Goal: Task Accomplishment & Management: Manage account settings

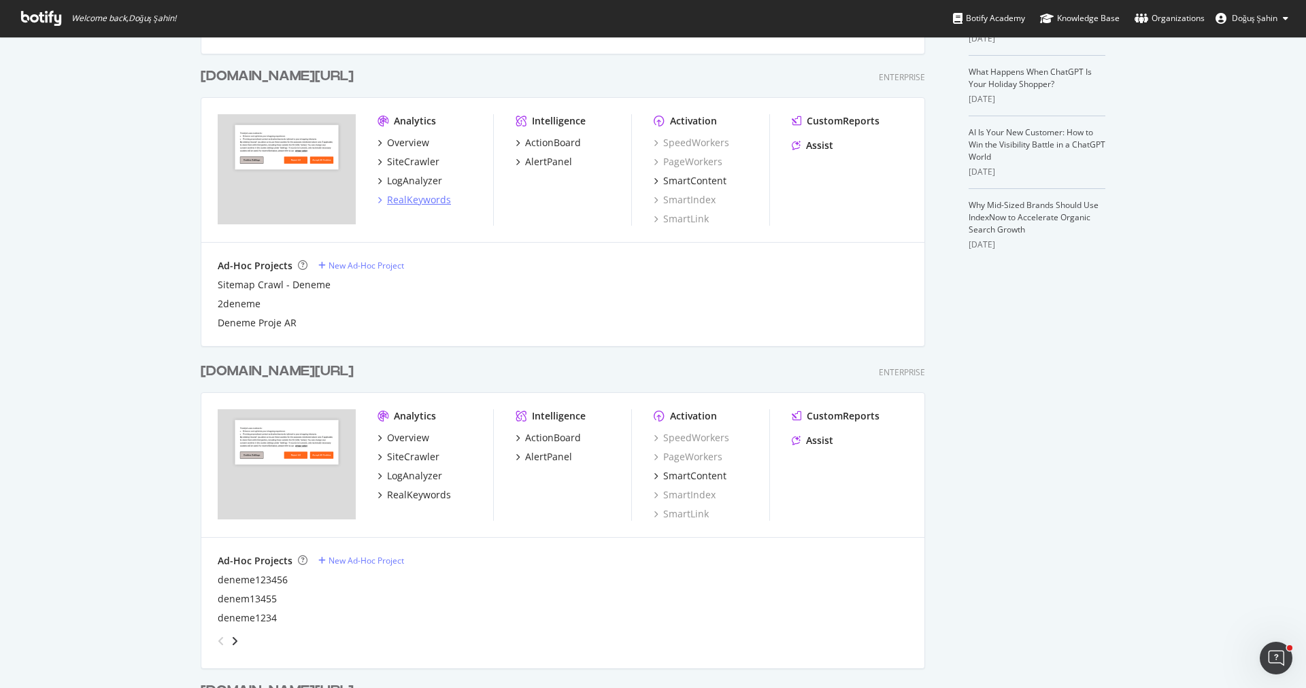
click at [428, 197] on div "RealKeywords" at bounding box center [419, 200] width 64 height 14
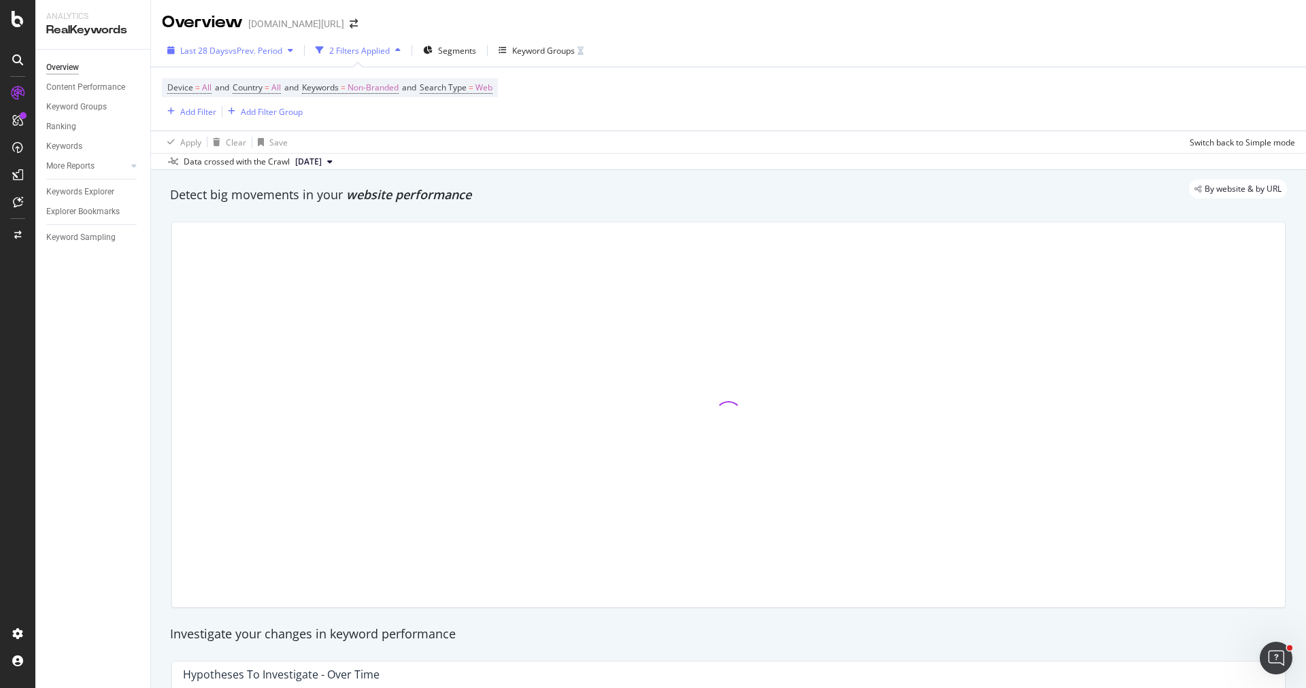
click at [264, 55] on span "vs Prev. Period" at bounding box center [256, 51] width 54 height 12
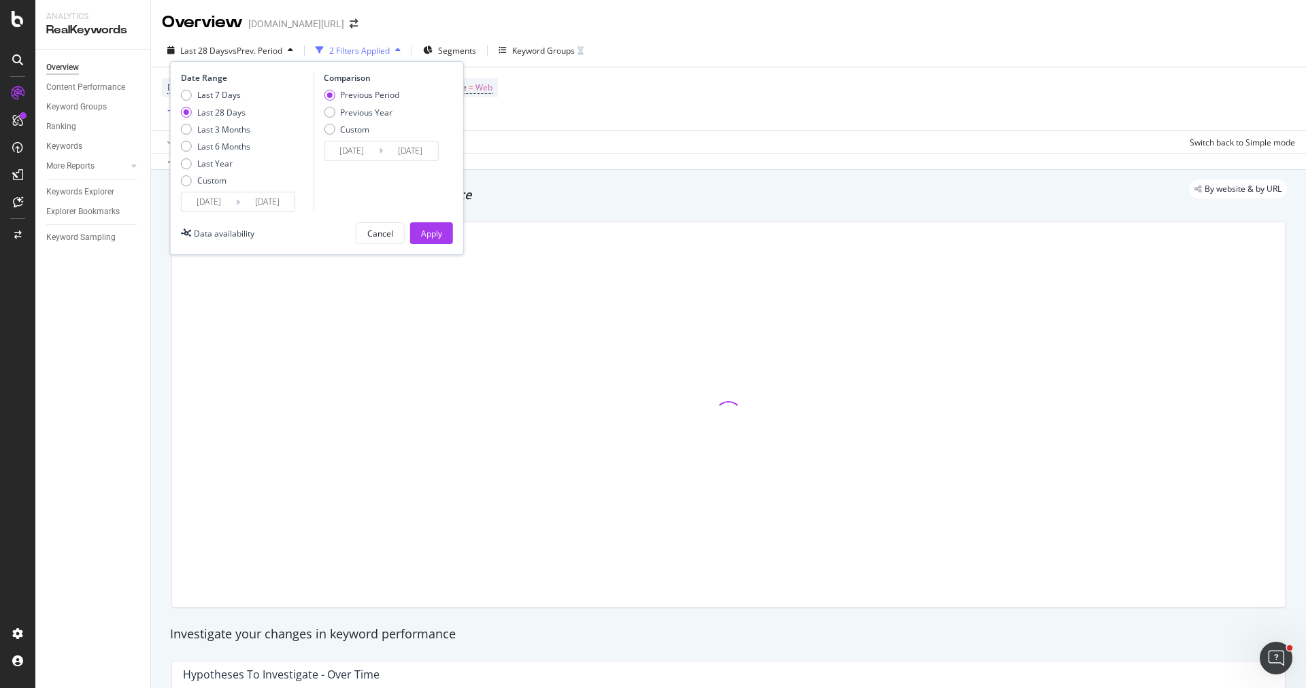
click at [202, 201] on input "2025/08/08" at bounding box center [209, 201] width 54 height 19
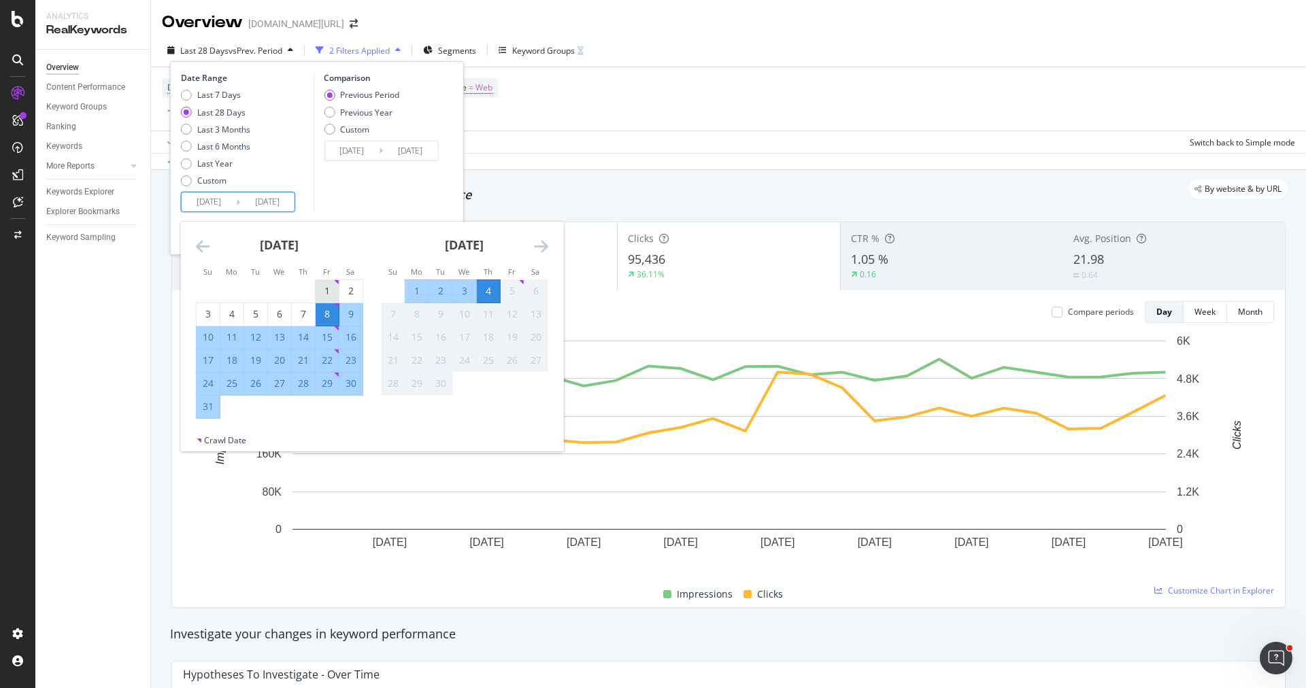
click at [324, 288] on div "1" at bounding box center [327, 291] width 23 height 14
type input "2025/08/01"
type input "2025/06/27"
type input "2025/07/31"
click at [202, 416] on div "31" at bounding box center [208, 407] width 23 height 22
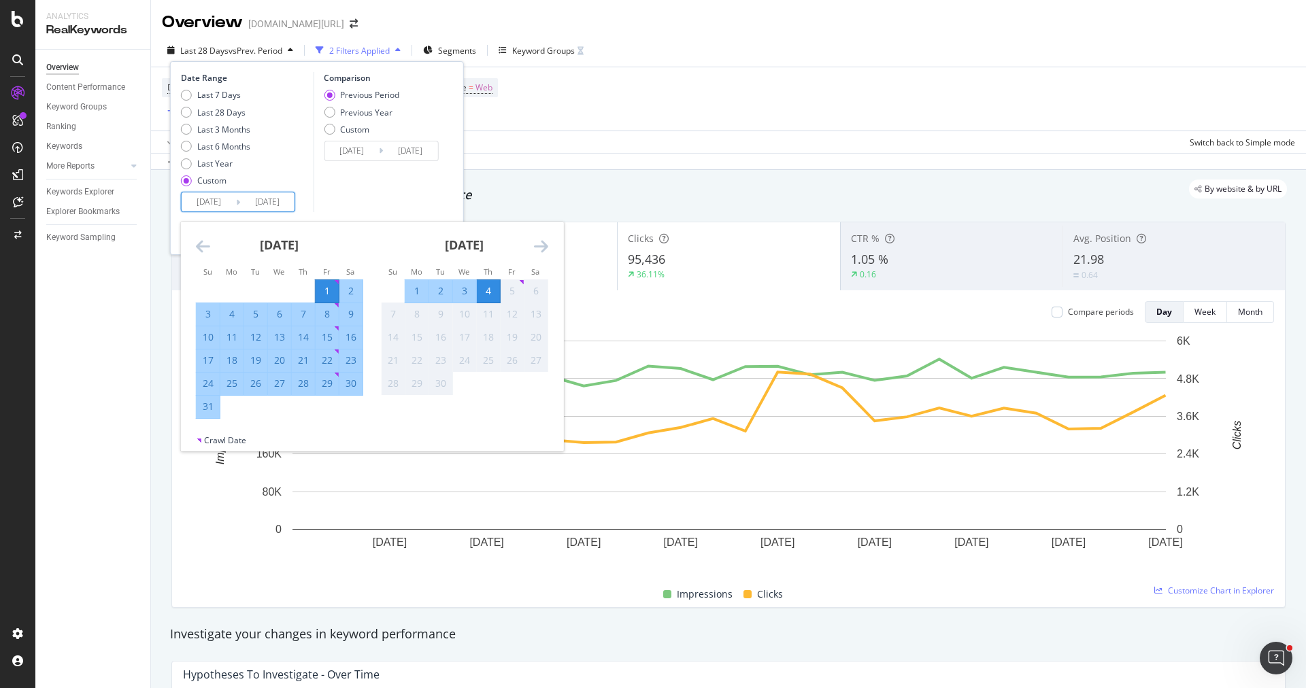
type input "2025/08/31"
type input "2025/07/01"
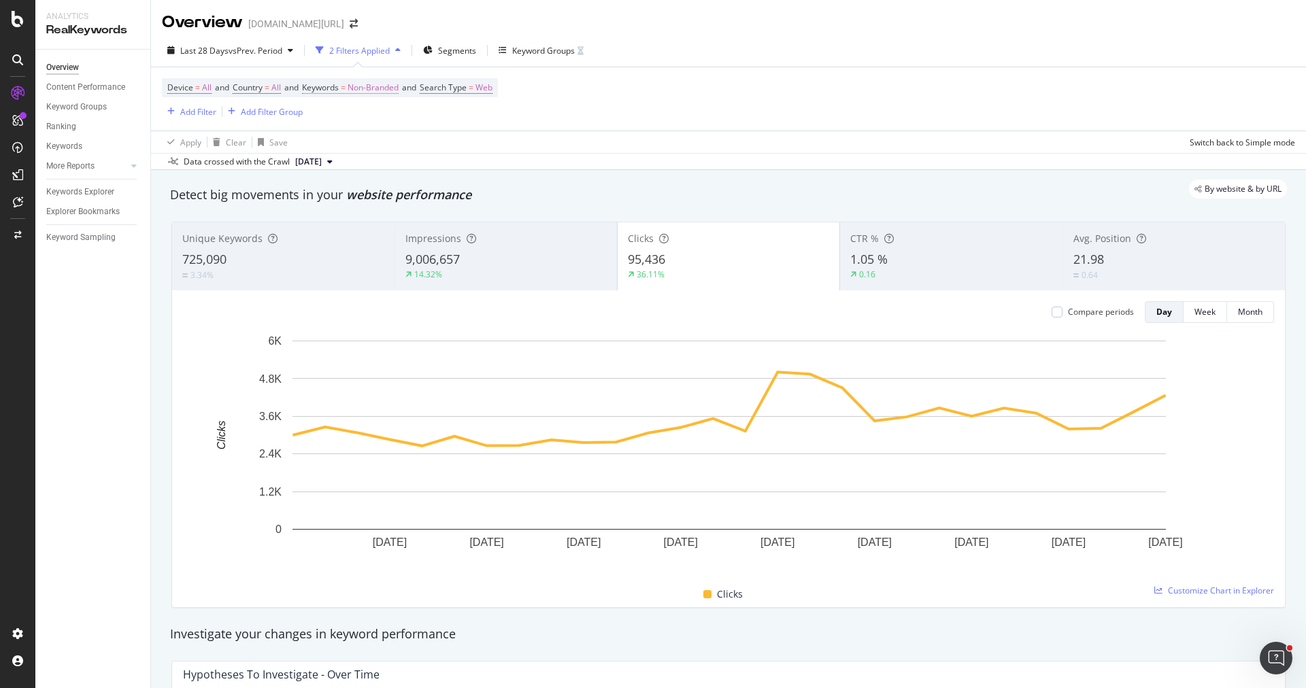
click at [367, 82] on span "Non-Branded" at bounding box center [373, 87] width 51 height 19
click at [366, 109] on div "Non-Branded" at bounding box center [358, 119] width 73 height 20
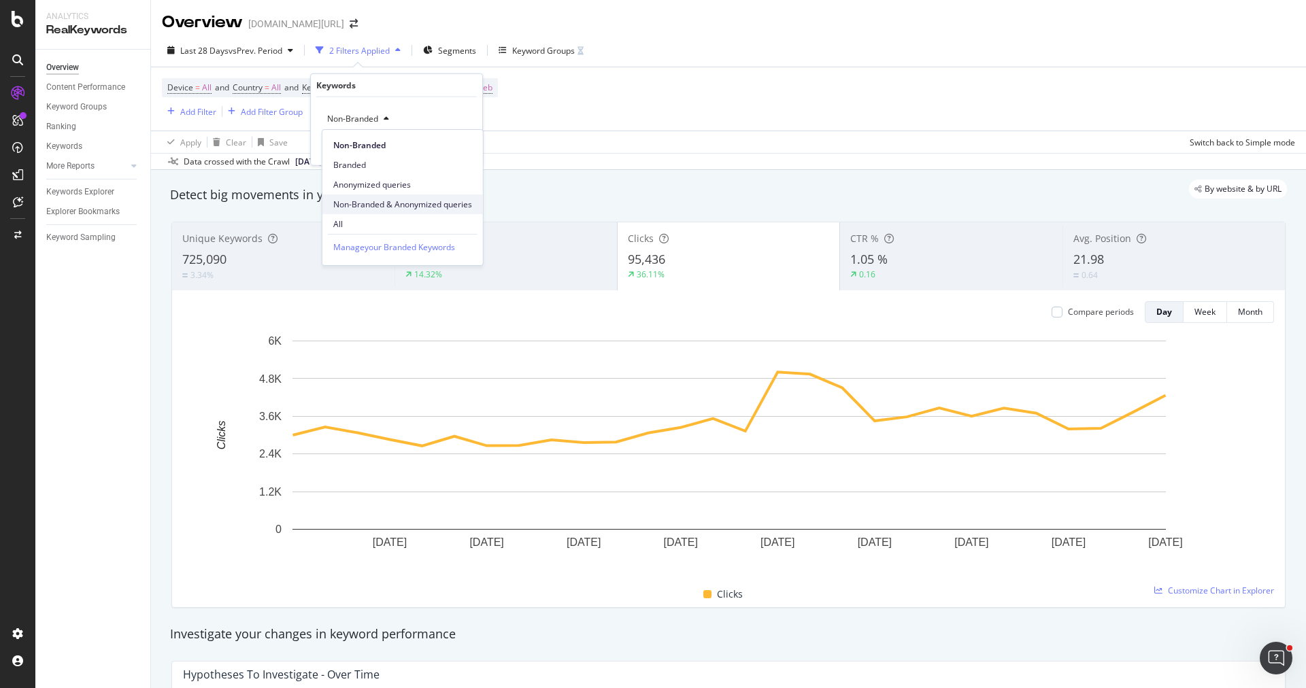
click at [390, 201] on span "Non-Branded & Anonymized queries" at bounding box center [402, 205] width 139 height 12
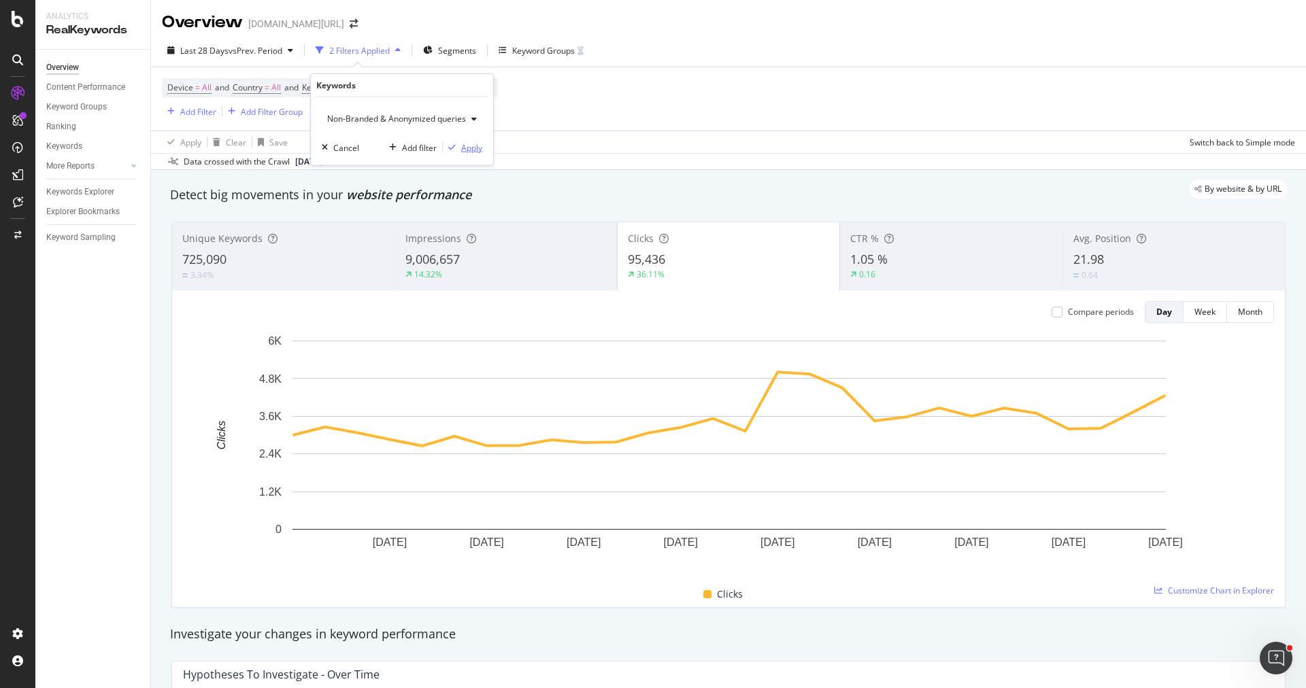
click at [468, 144] on div "Apply" at bounding box center [471, 147] width 21 height 12
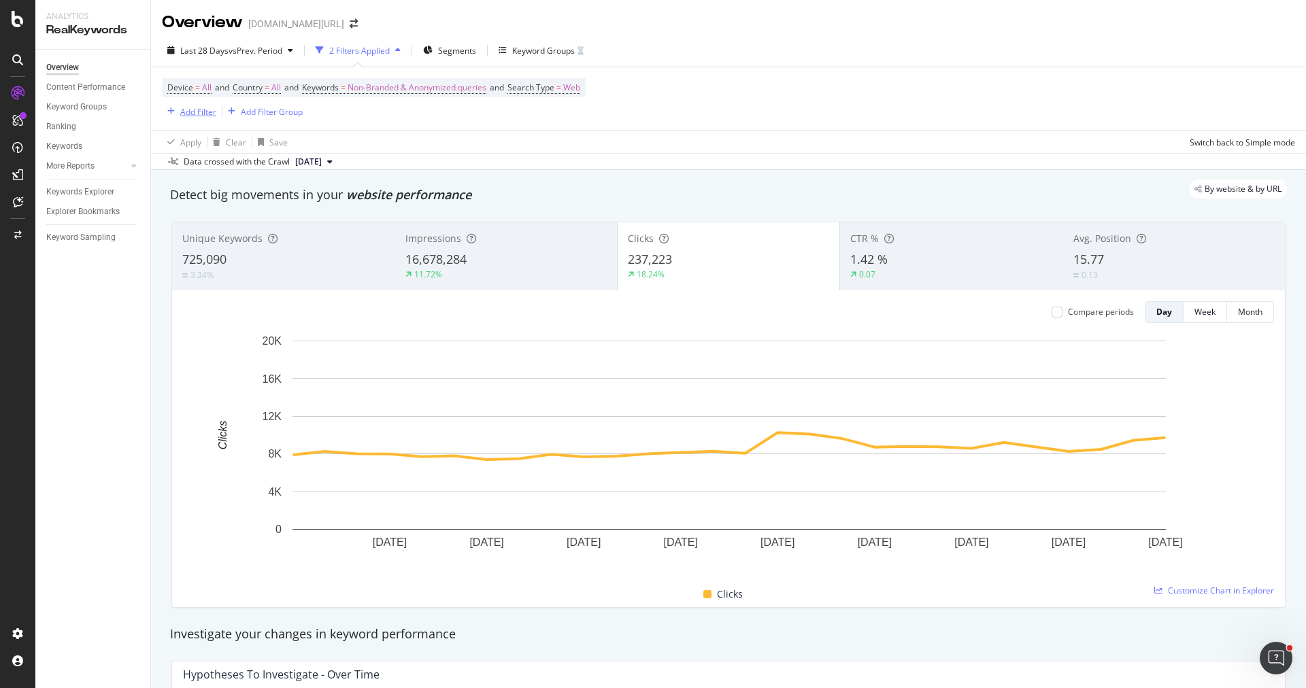
click at [199, 108] on div "Add Filter" at bounding box center [198, 112] width 36 height 12
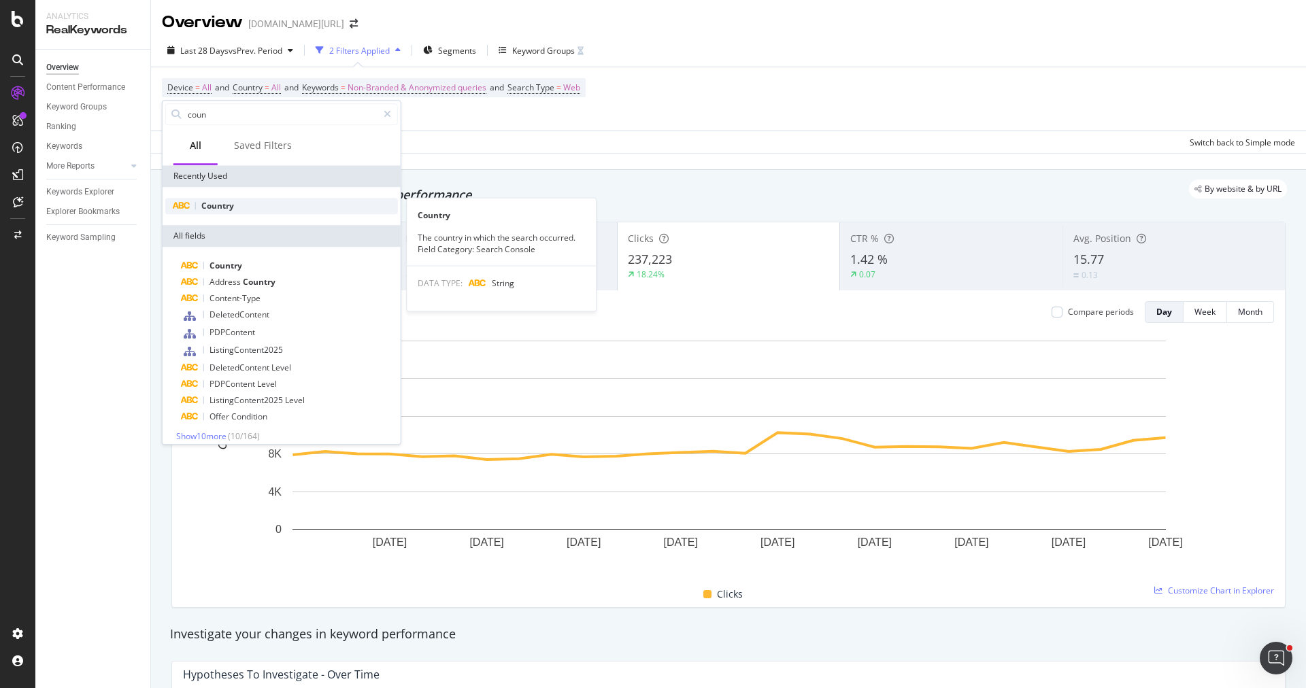
type input "coun"
click at [261, 201] on div "Country" at bounding box center [281, 206] width 233 height 16
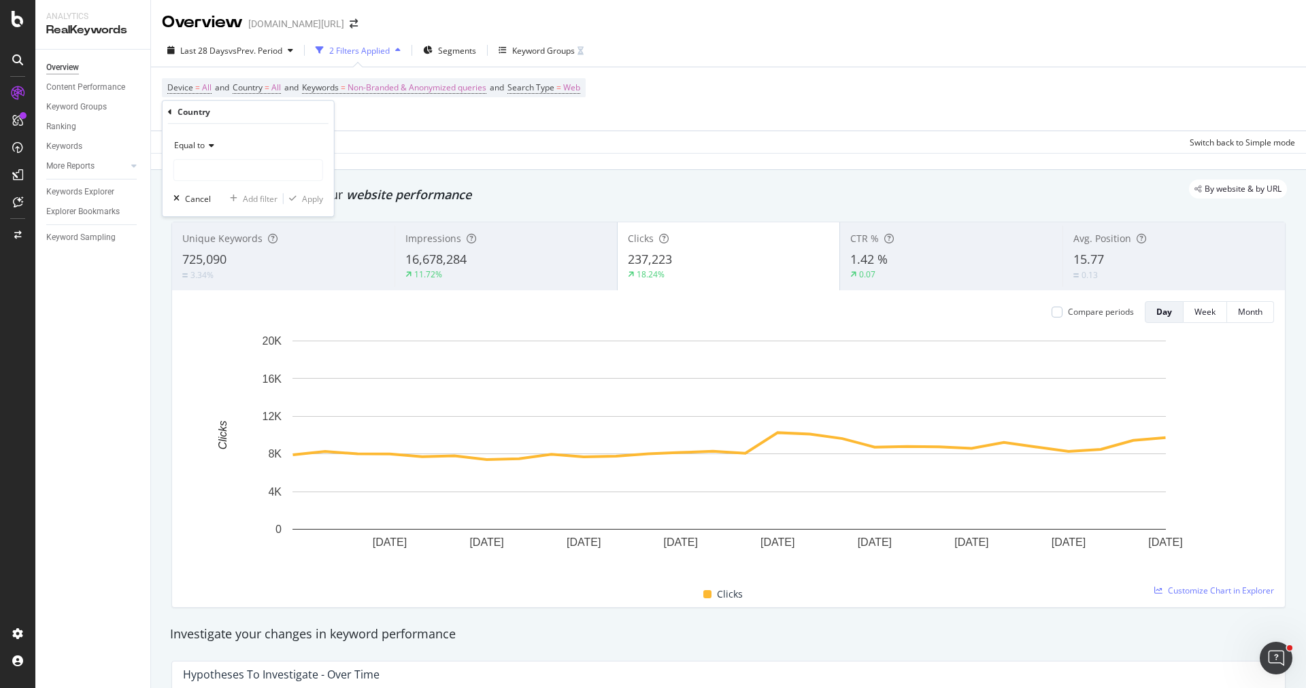
click at [208, 149] on icon at bounding box center [210, 145] width 10 height 8
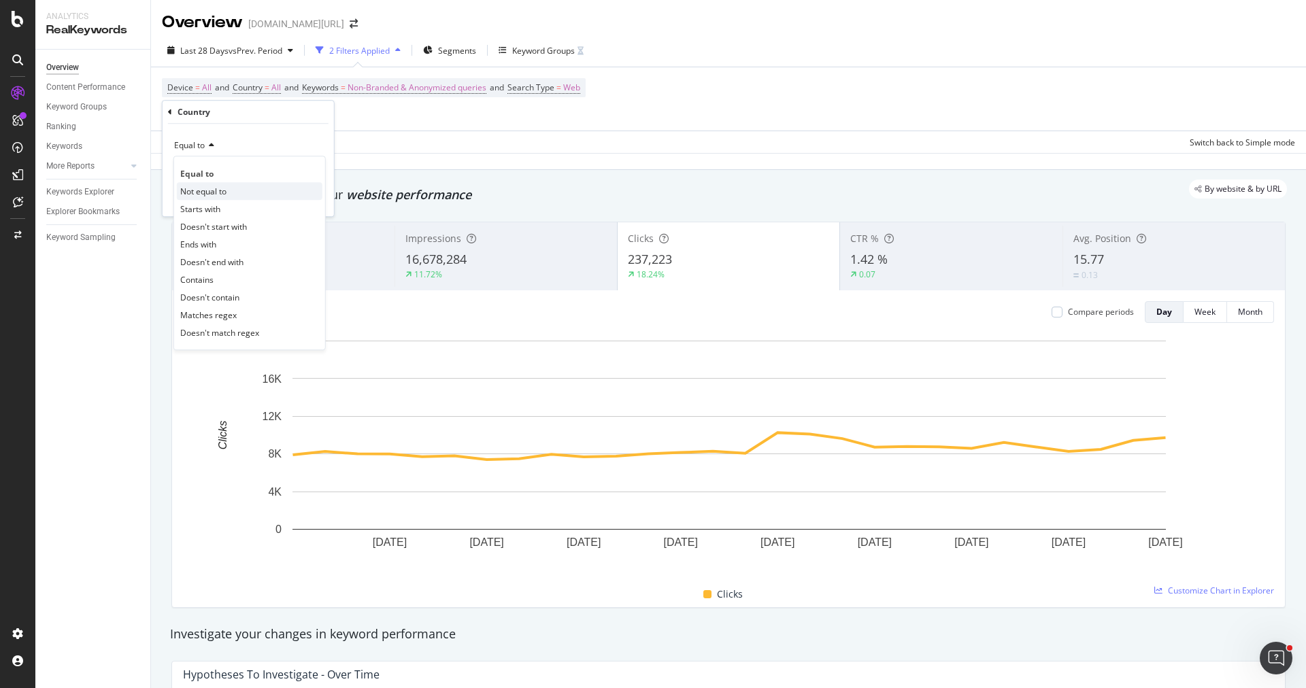
click at [218, 192] on span "Not equal to" at bounding box center [203, 192] width 46 height 12
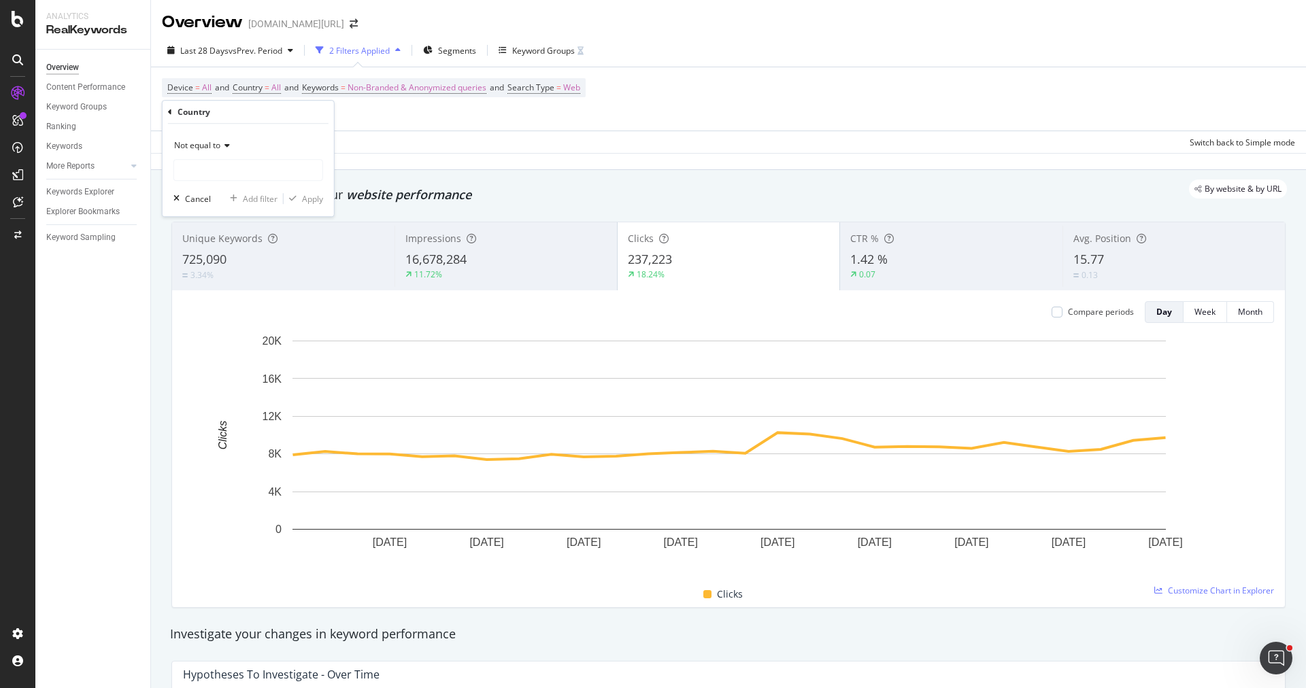
click at [229, 182] on div "Not equal to Cancel Add filter Apply" at bounding box center [248, 170] width 171 height 92
click at [233, 176] on input "text" at bounding box center [248, 170] width 148 height 22
type input "[GEOGRAPHIC_DATA]"
click at [231, 188] on span "[GEOGRAPHIC_DATA]" at bounding box center [222, 188] width 90 height 12
click at [316, 196] on div "Apply" at bounding box center [312, 199] width 21 height 12
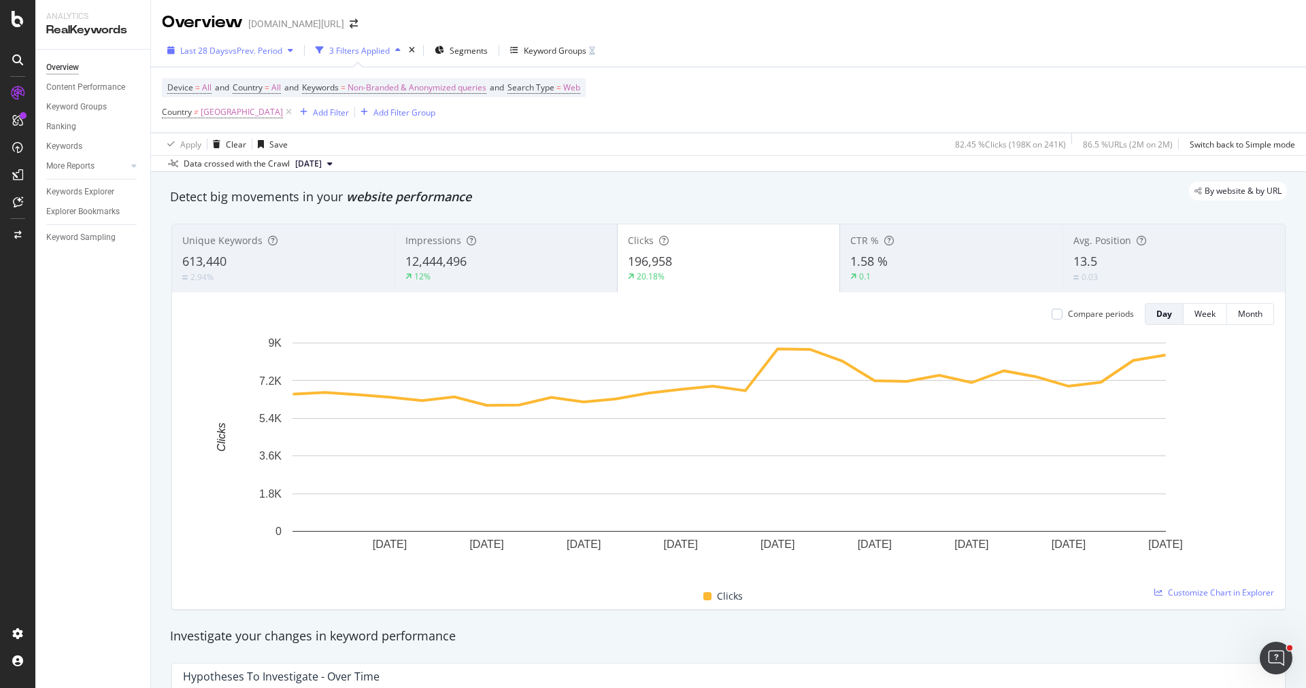
click at [243, 58] on div "Last 28 Days vs Prev. Period" at bounding box center [230, 50] width 137 height 20
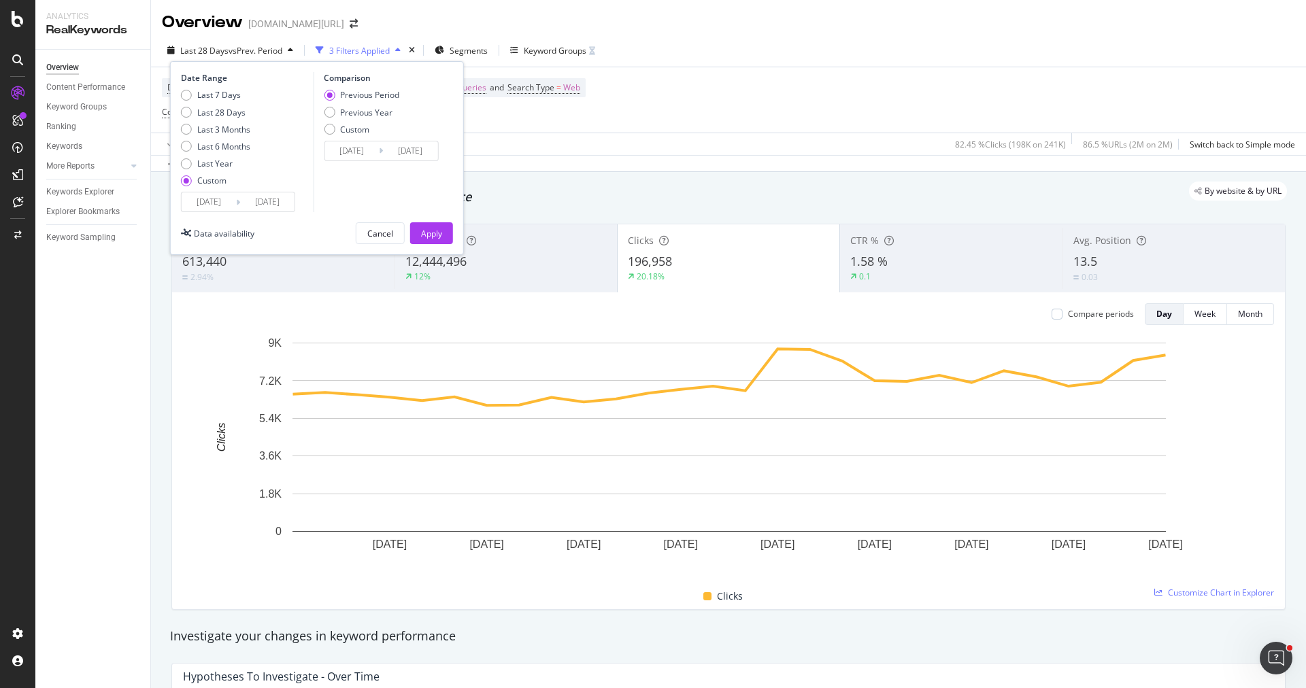
click at [203, 197] on input "2025/08/01" at bounding box center [209, 201] width 54 height 19
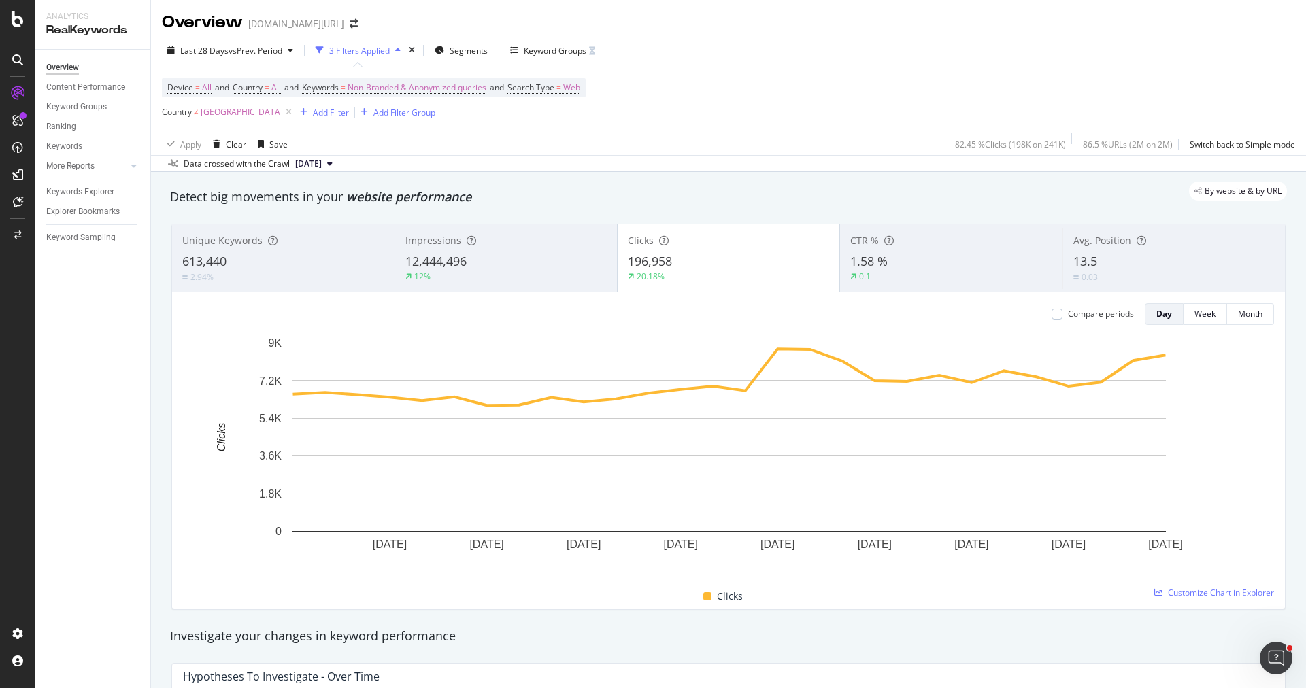
click at [839, 64] on div "Last 28 Days vs Prev. Period 3 Filters Applied Segments Keyword Groups" at bounding box center [728, 52] width 1155 height 27
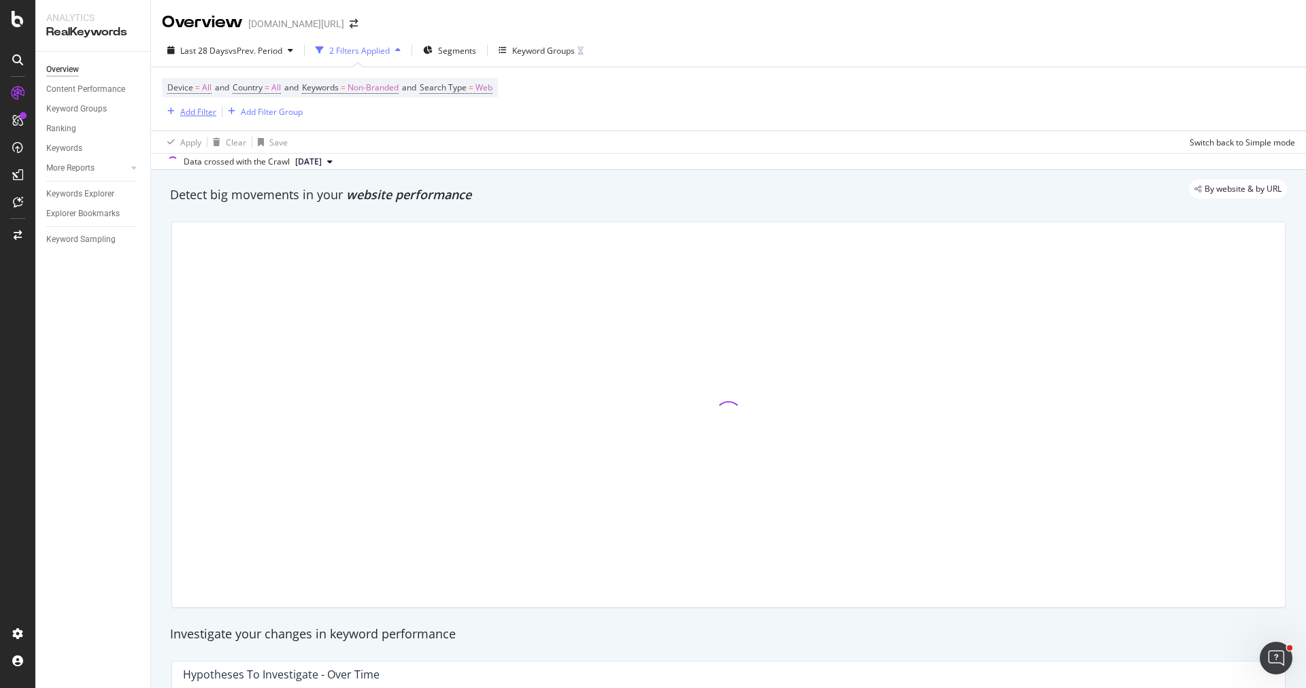
click at [207, 112] on div "Add Filter" at bounding box center [198, 112] width 36 height 12
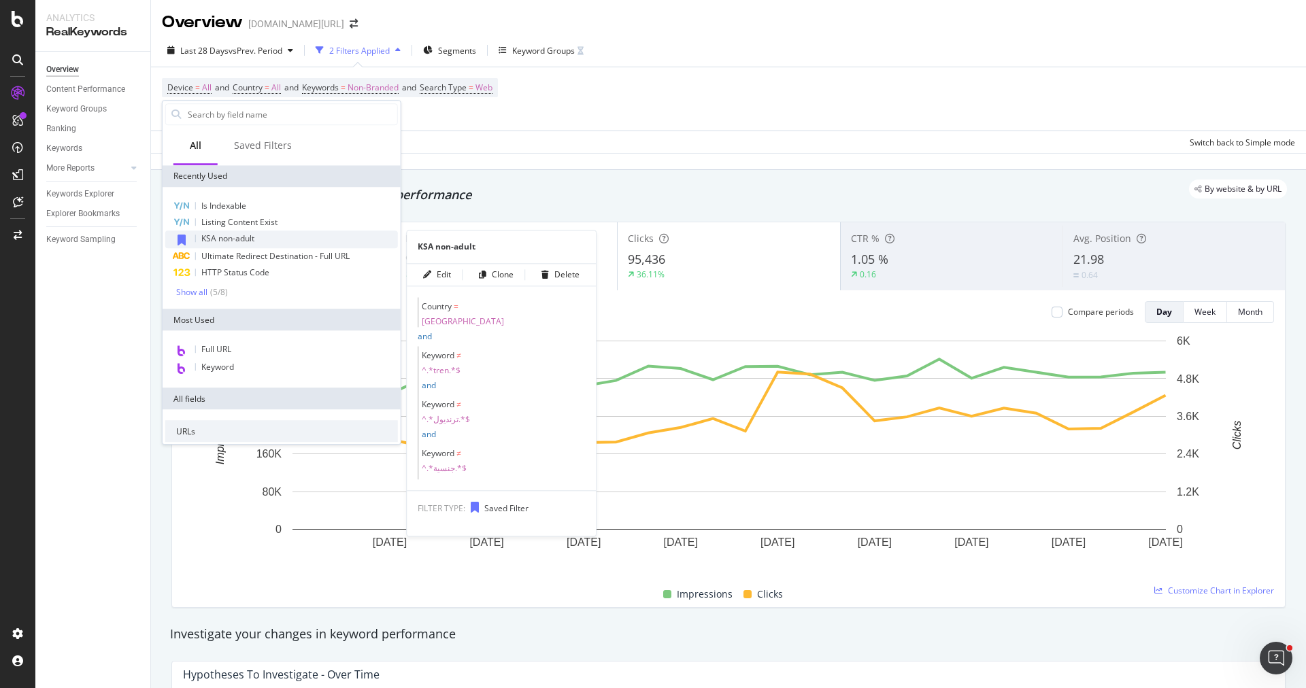
click at [326, 238] on div "KSA non-adult" at bounding box center [281, 240] width 233 height 18
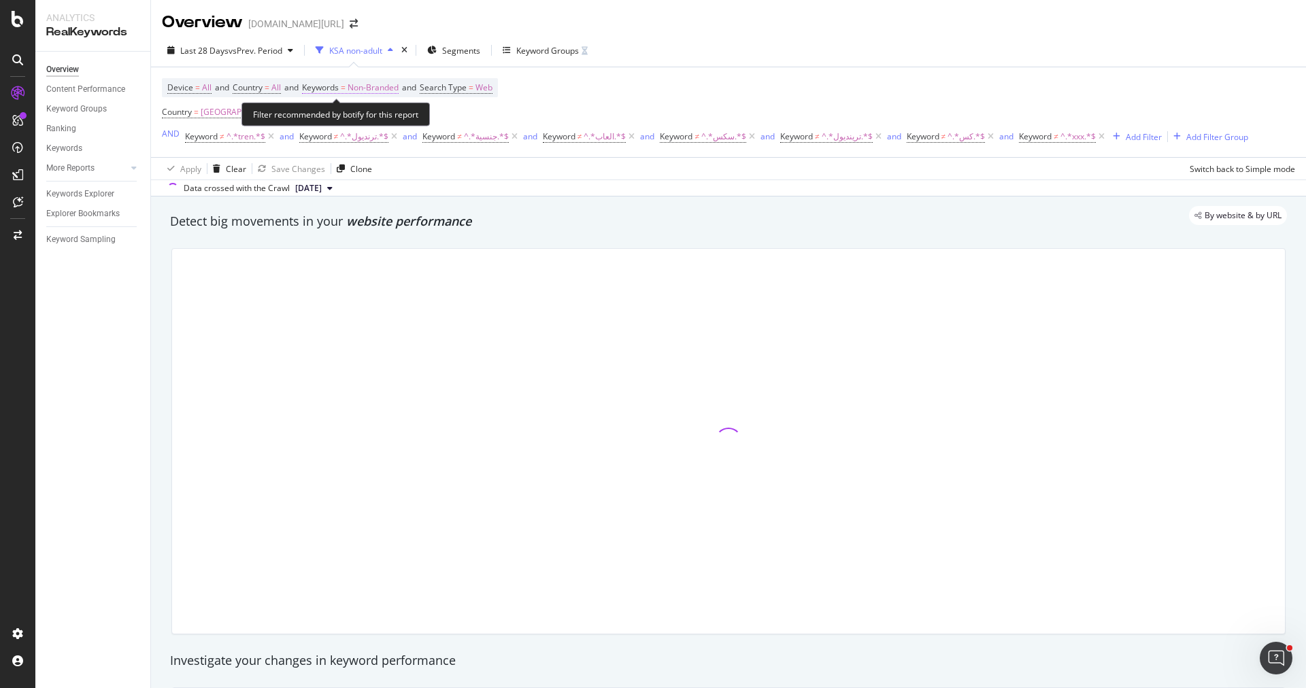
click at [384, 86] on span "Non-Branded" at bounding box center [373, 87] width 51 height 19
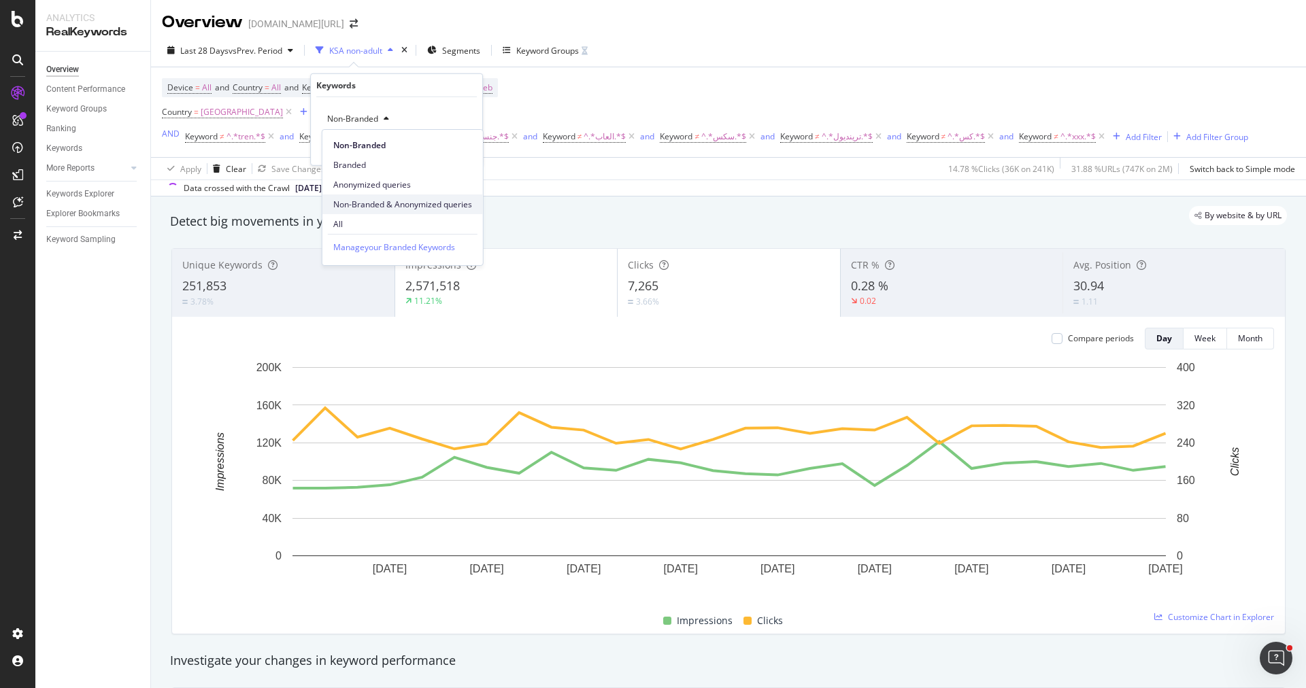
click at [388, 206] on span "Non-Branded & Anonymized queries" at bounding box center [402, 205] width 139 height 12
click at [473, 150] on div "Apply" at bounding box center [471, 147] width 21 height 12
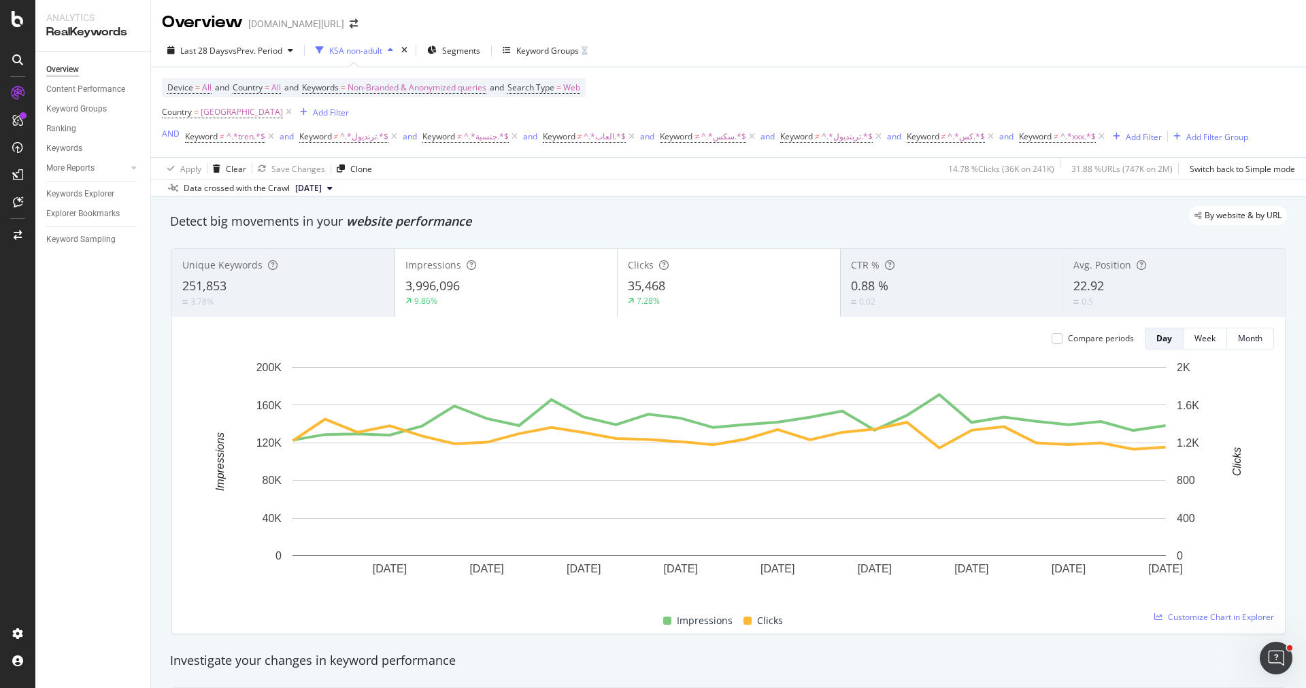
click at [487, 290] on div "3,996,096" at bounding box center [506, 286] width 202 height 18
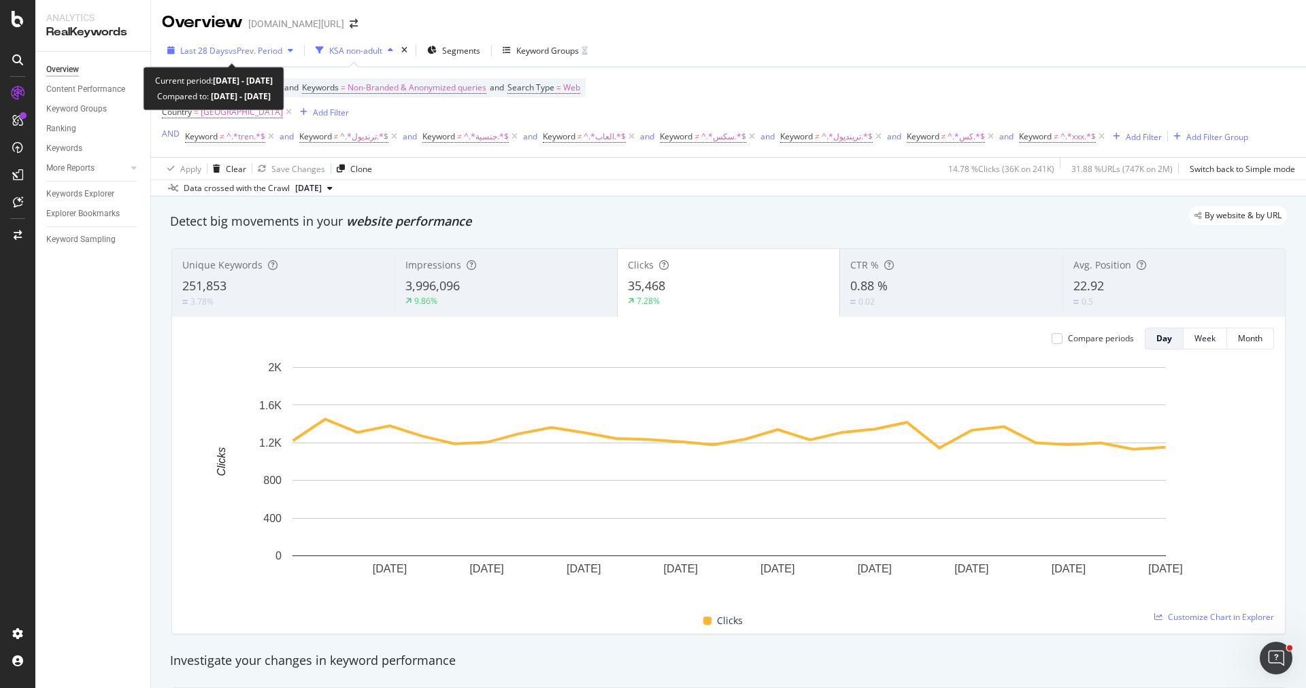
click at [269, 46] on span "vs Prev. Period" at bounding box center [256, 51] width 54 height 12
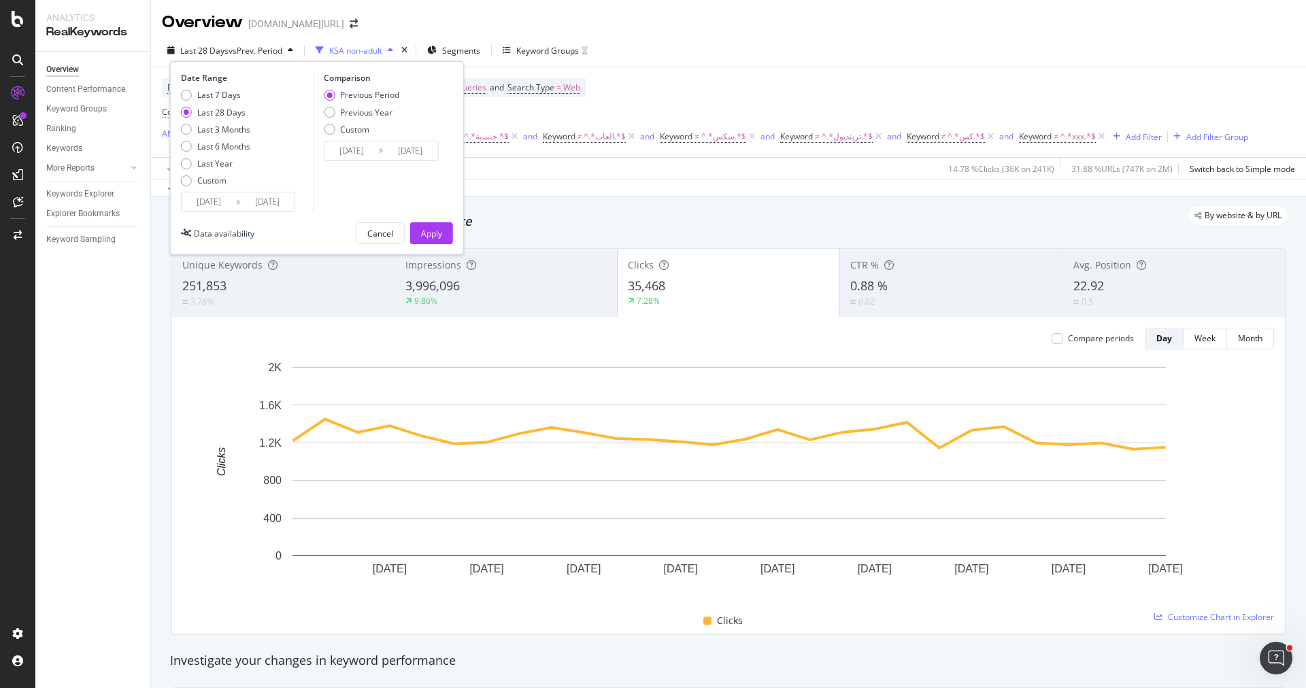
click at [225, 197] on input "2025/08/08" at bounding box center [209, 201] width 54 height 19
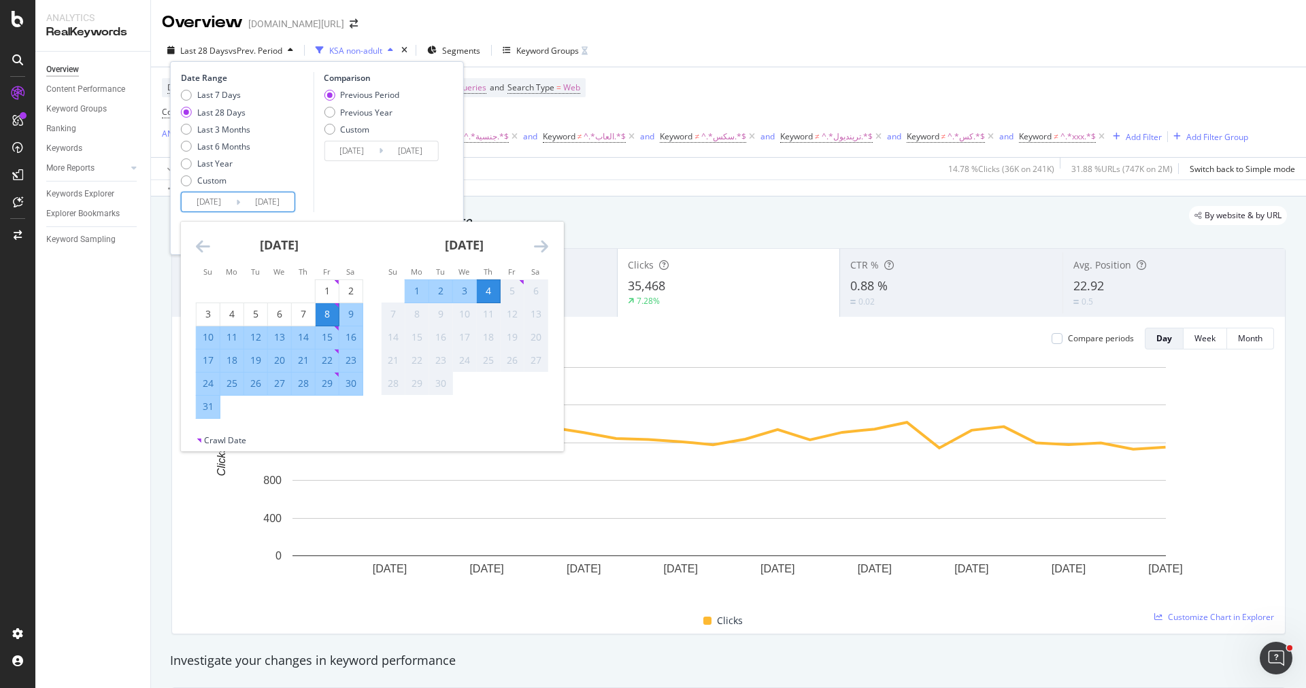
click at [932, 58] on div "Last 28 Days vs Prev. Period KSA non-adult Segments Keyword Groups Date Range L…" at bounding box center [728, 52] width 1155 height 27
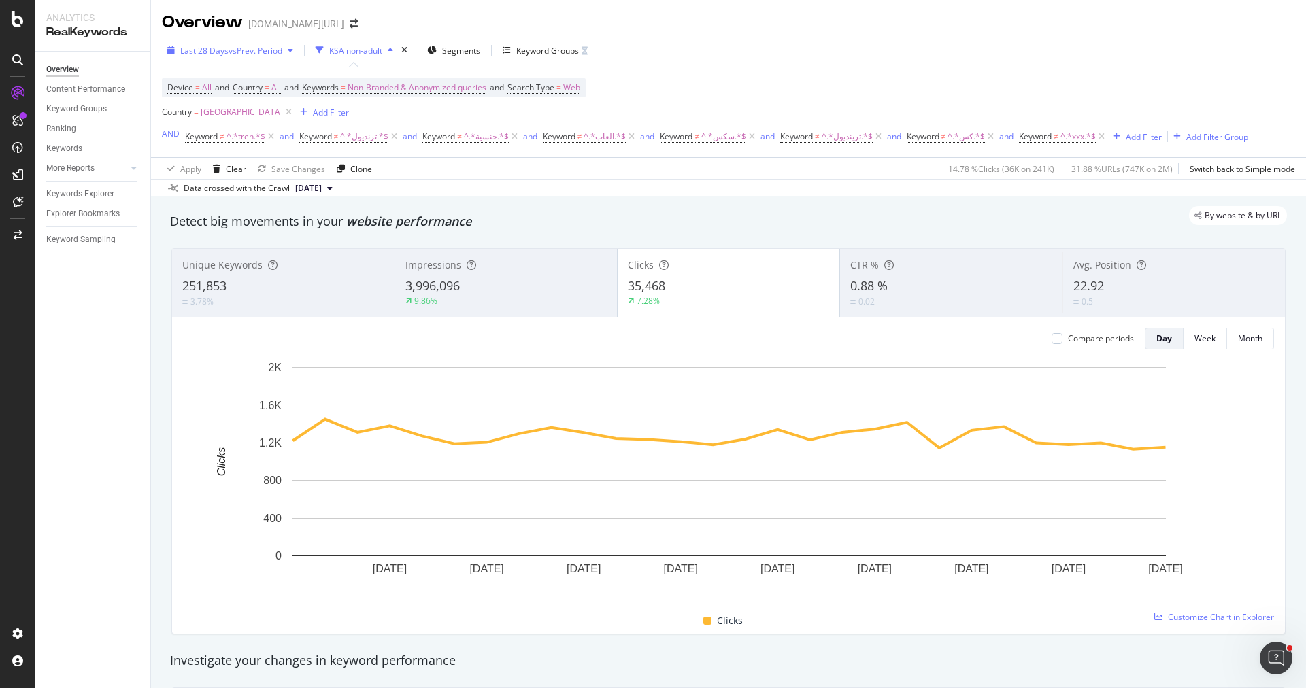
click at [224, 50] on span "Last 28 Days" at bounding box center [204, 51] width 48 height 12
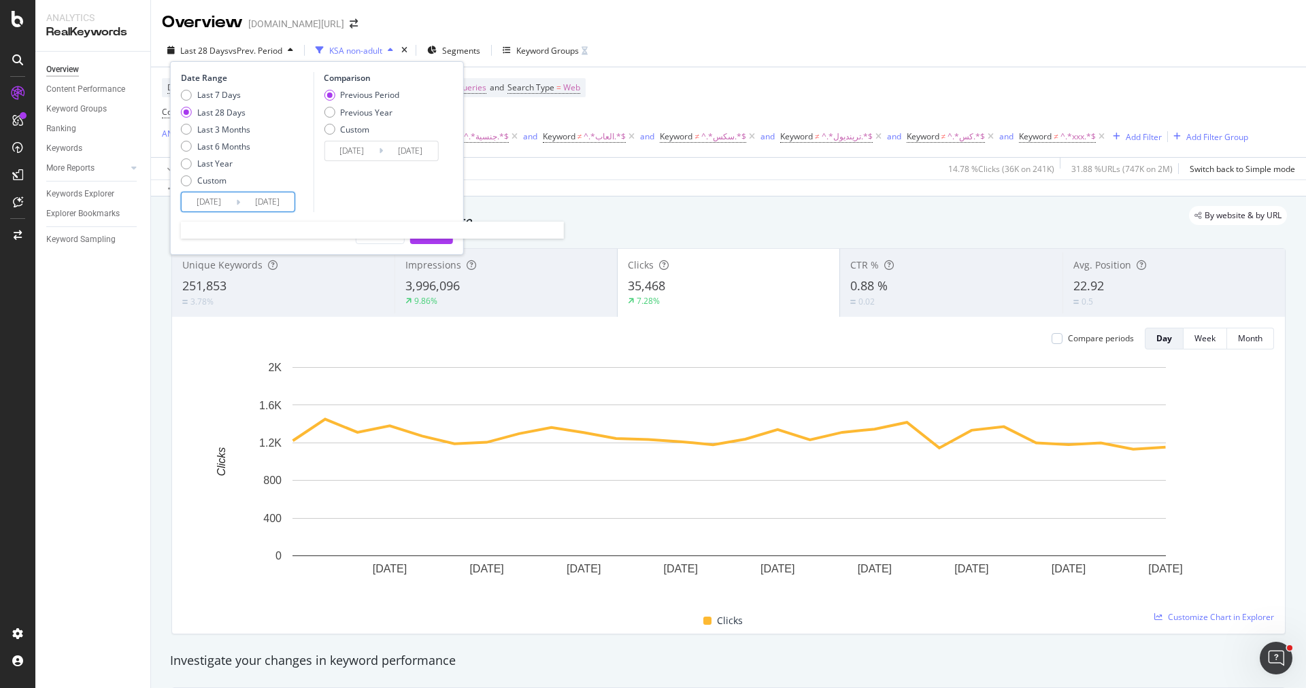
click at [212, 195] on input "2025/08/08" at bounding box center [209, 201] width 54 height 19
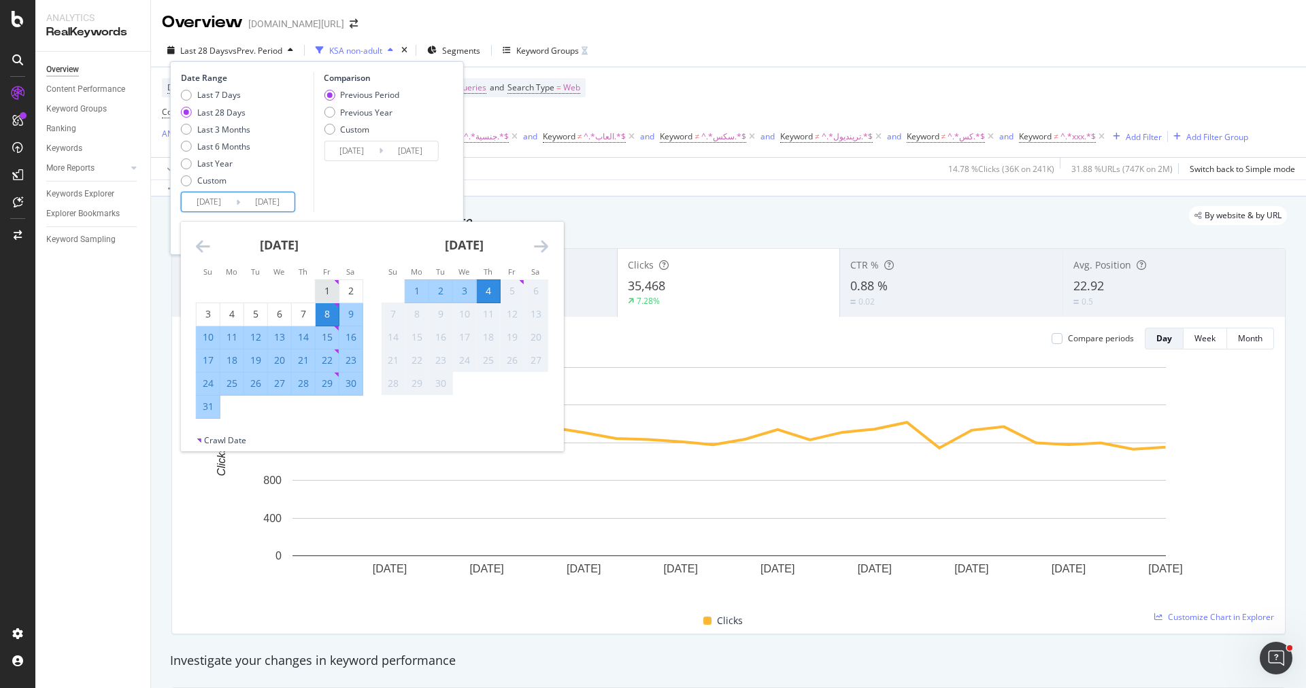
click at [319, 283] on div "1" at bounding box center [327, 291] width 23 height 22
type input "2025/08/01"
type input "2025/06/27"
type input "2025/07/31"
click at [211, 406] on div "31" at bounding box center [208, 407] width 23 height 14
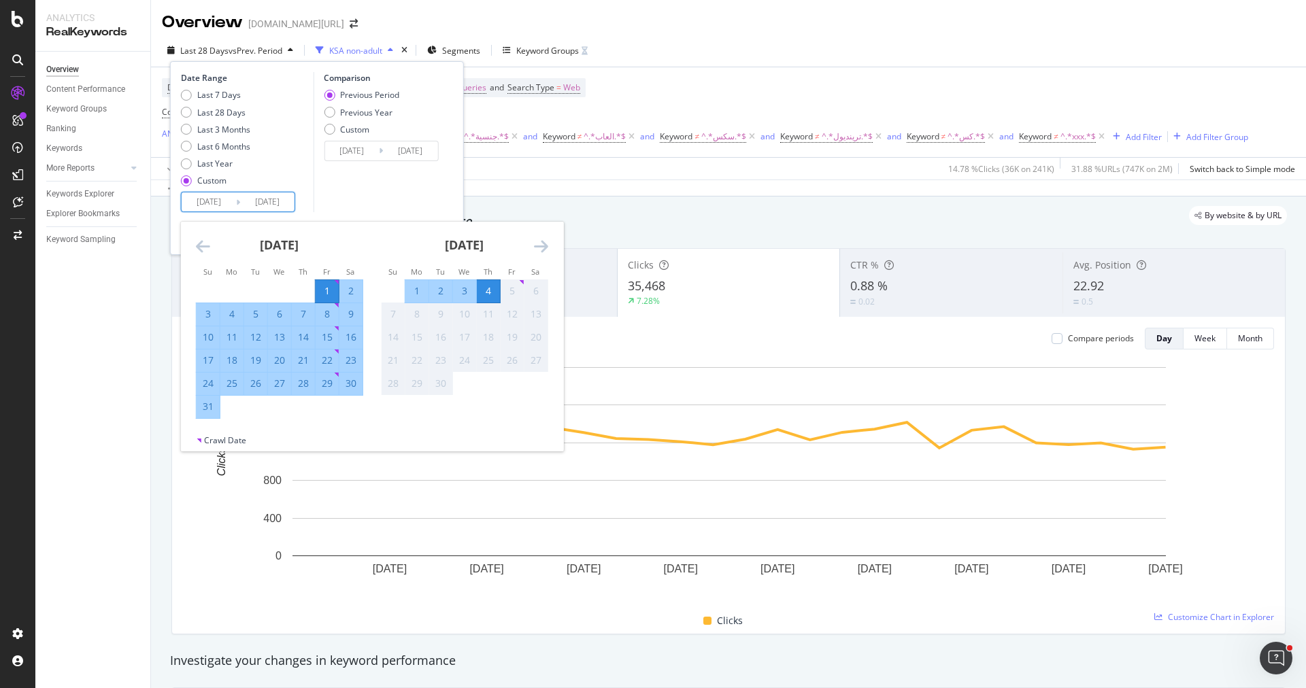
type input "2025/08/31"
type input "2025/07/01"
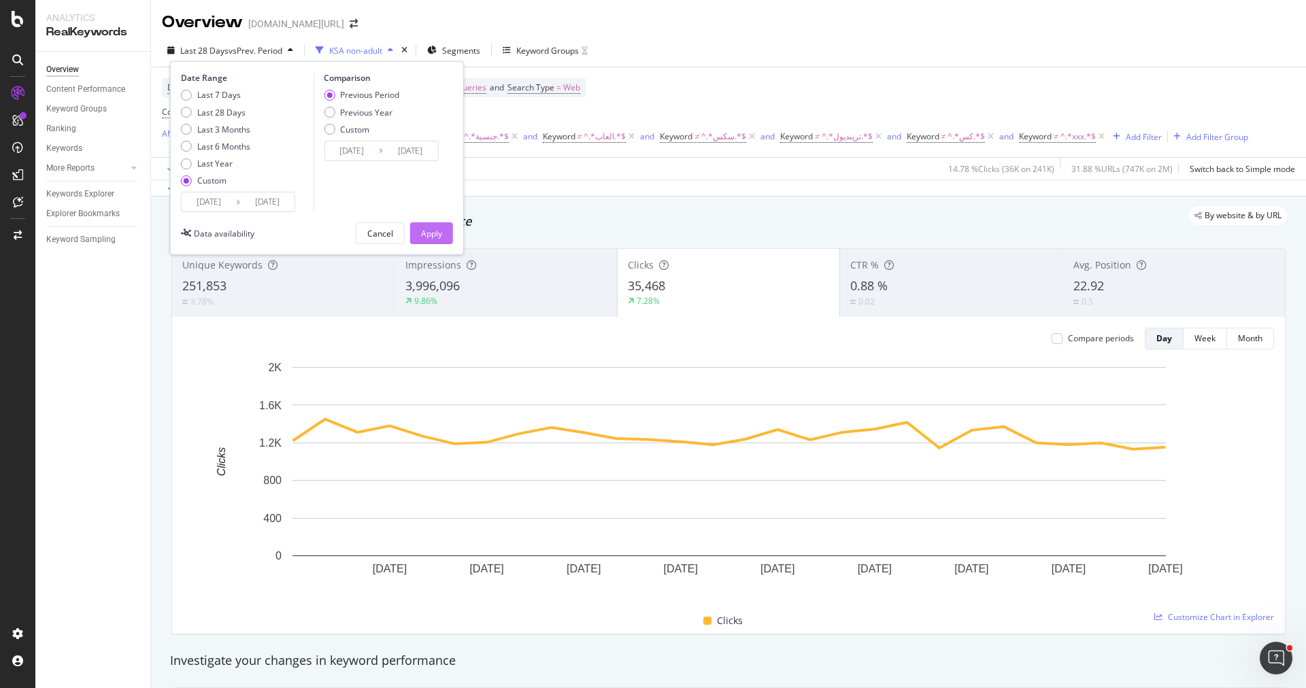
click at [437, 228] on div "Apply" at bounding box center [431, 234] width 21 height 12
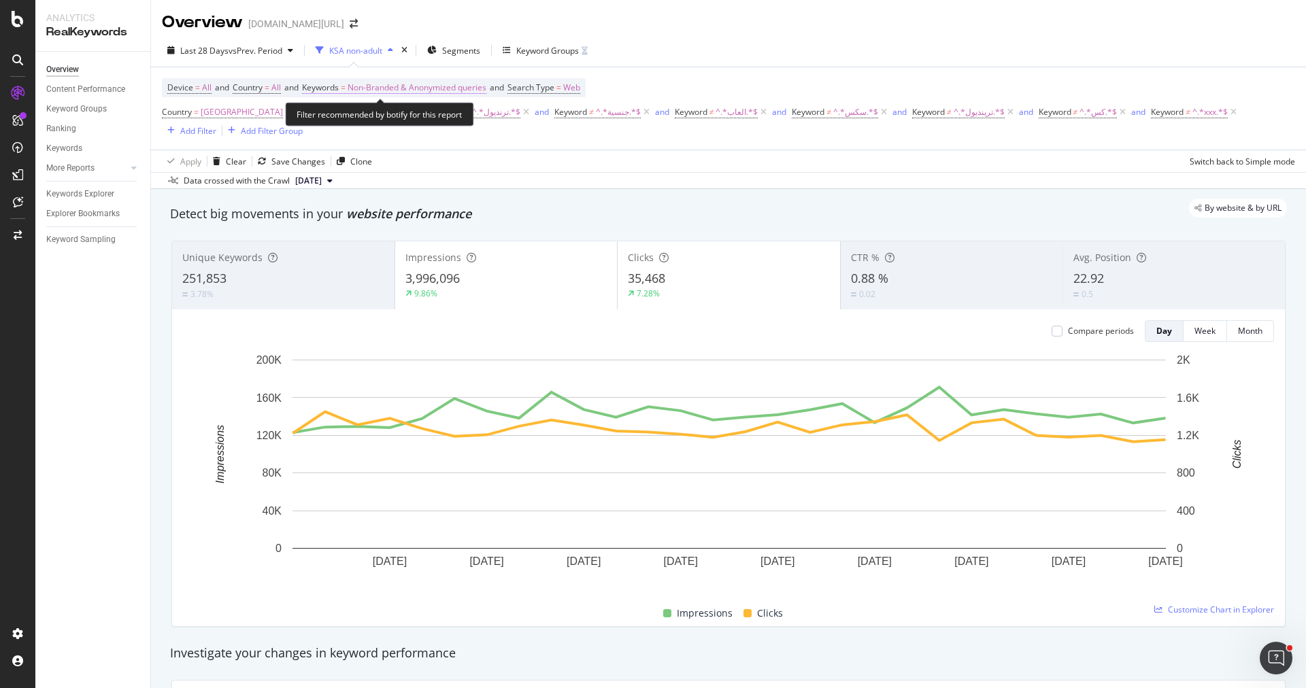
click at [445, 80] on span "Non-Branded & Anonymized queries" at bounding box center [417, 87] width 139 height 19
click at [407, 120] on span "Non-Branded & Anonymized queries" at bounding box center [394, 119] width 144 height 12
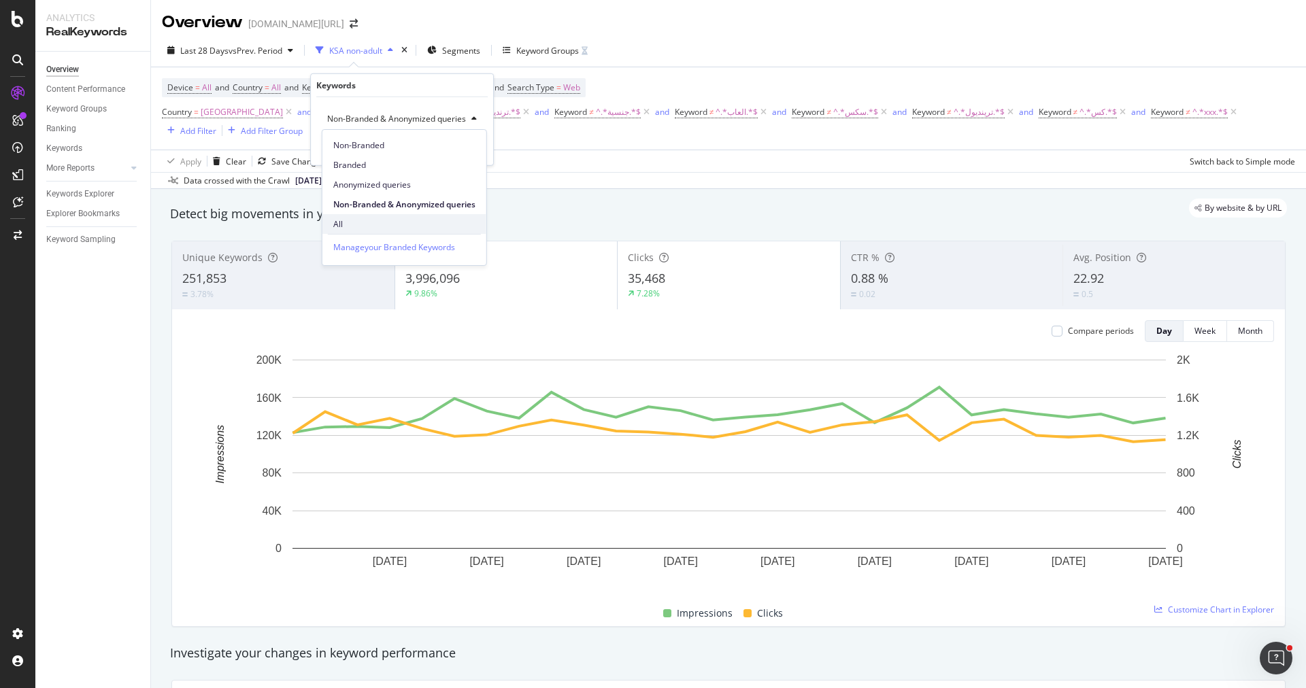
click at [394, 219] on span "All" at bounding box center [404, 224] width 142 height 12
click at [462, 149] on div "Apply" at bounding box center [460, 147] width 21 height 12
click at [534, 292] on div "9.9%" at bounding box center [506, 294] width 202 height 12
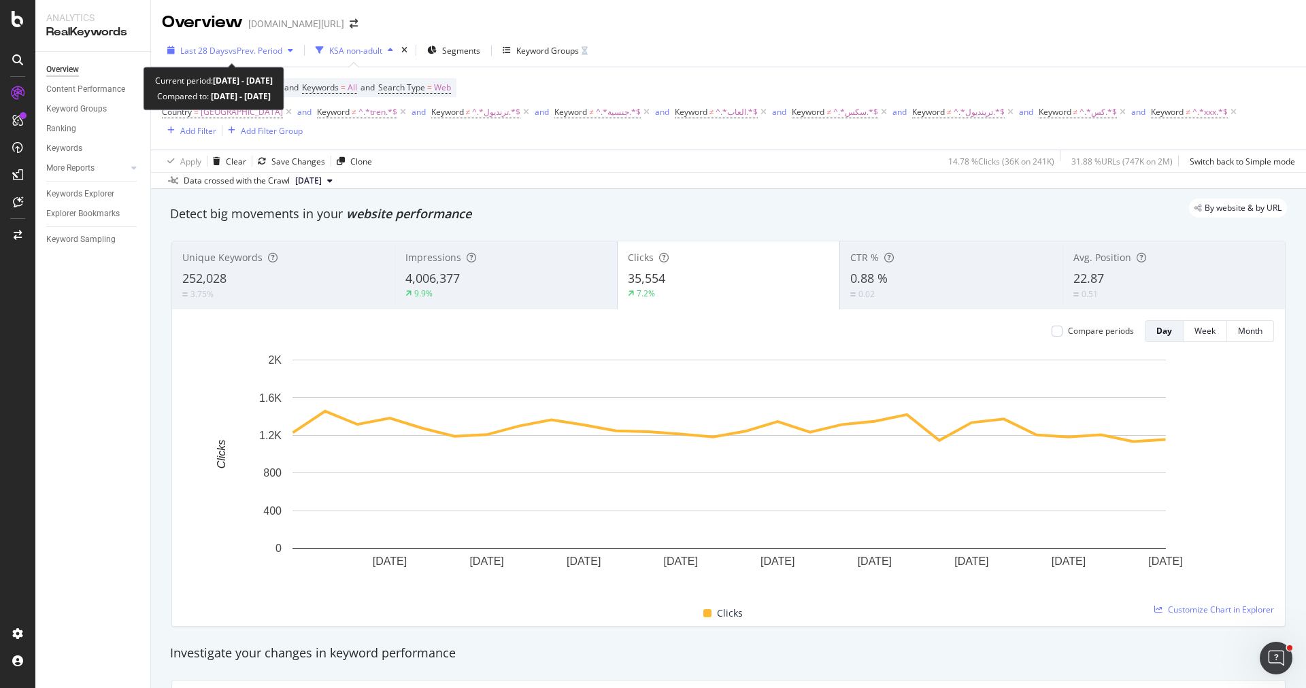
click at [224, 48] on span "Last 28 Days" at bounding box center [204, 51] width 48 height 12
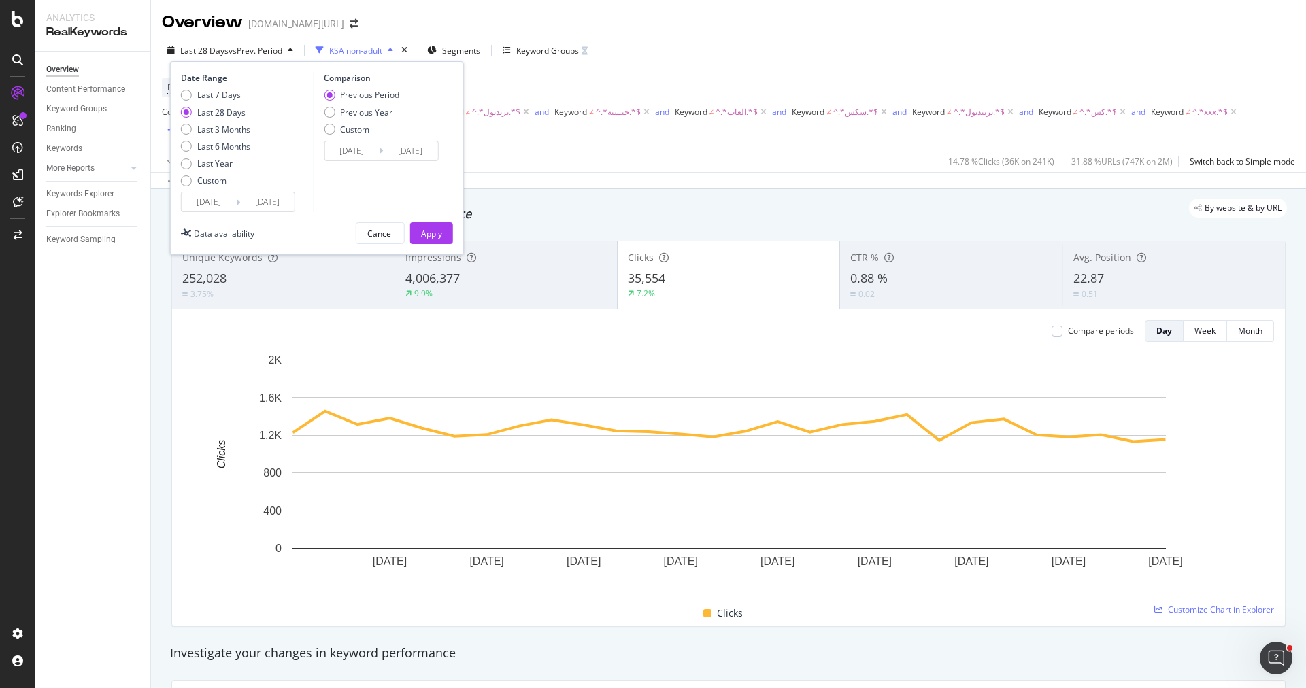
click at [214, 199] on input "2025/08/08" at bounding box center [209, 201] width 54 height 19
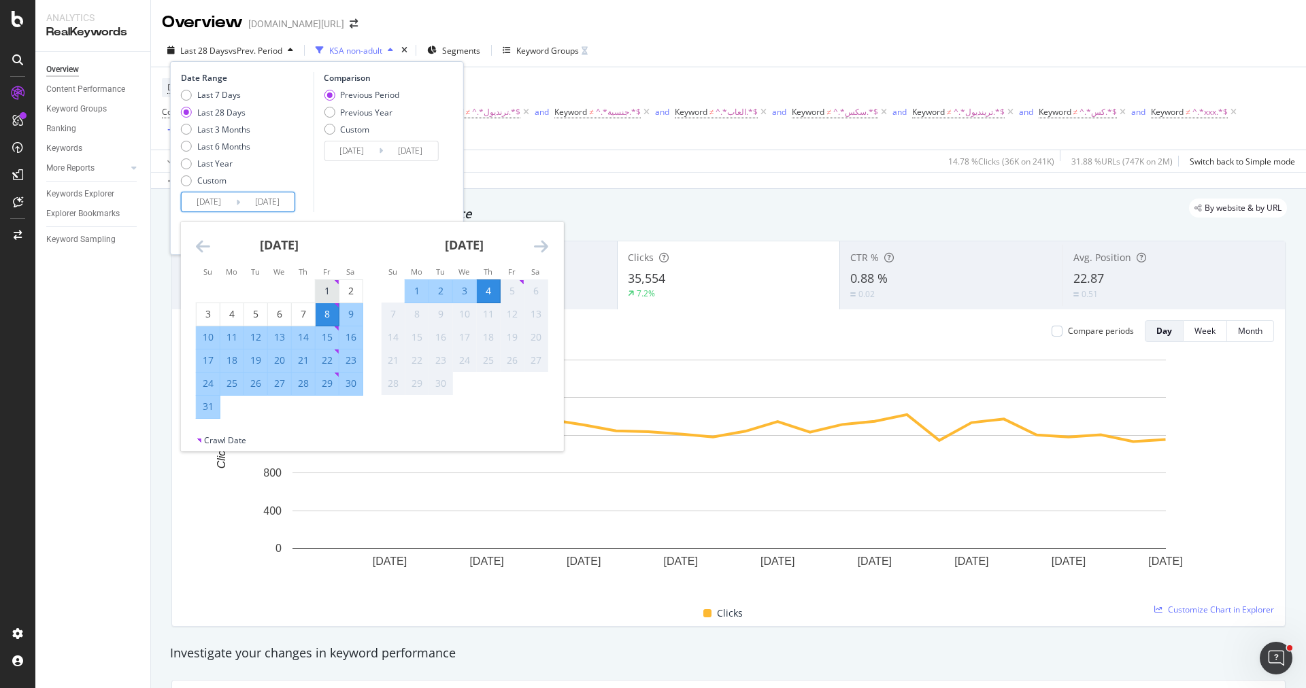
click at [322, 287] on div "1" at bounding box center [327, 291] width 23 height 14
type input "2025/08/01"
type input "2025/06/27"
type input "2025/07/31"
click at [214, 403] on div "31" at bounding box center [208, 407] width 23 height 14
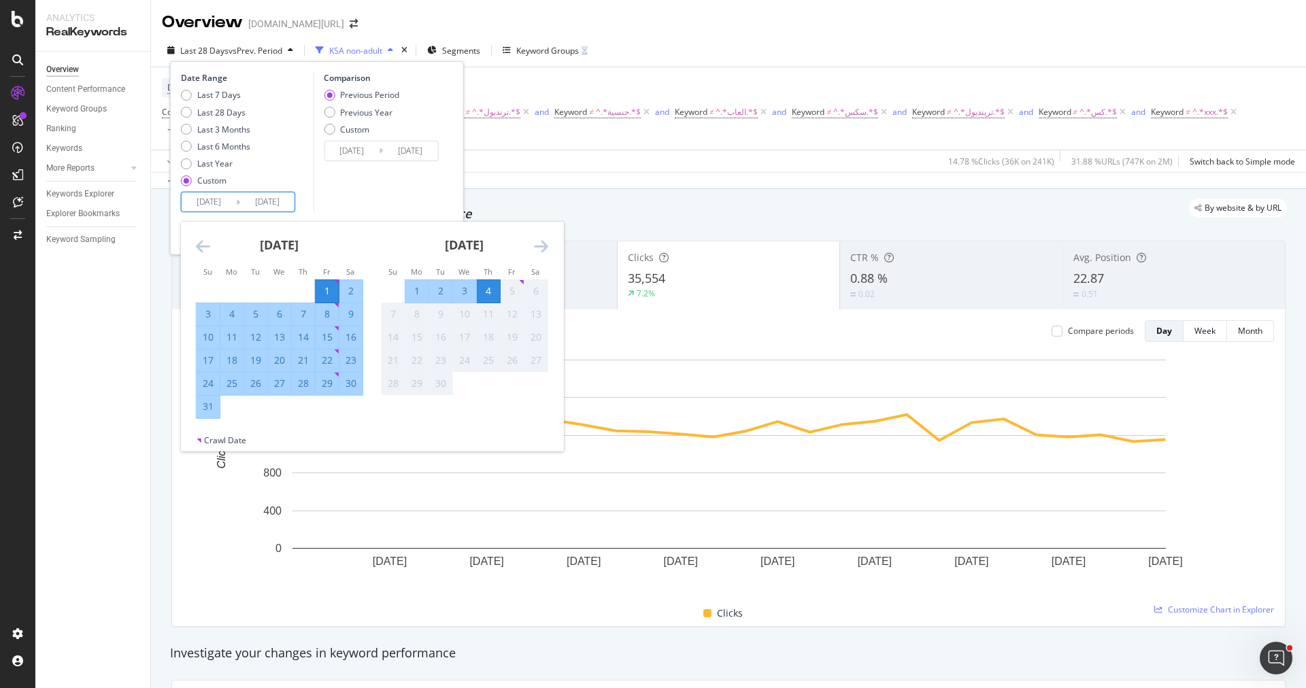
type input "2025/08/31"
type input "2025/07/01"
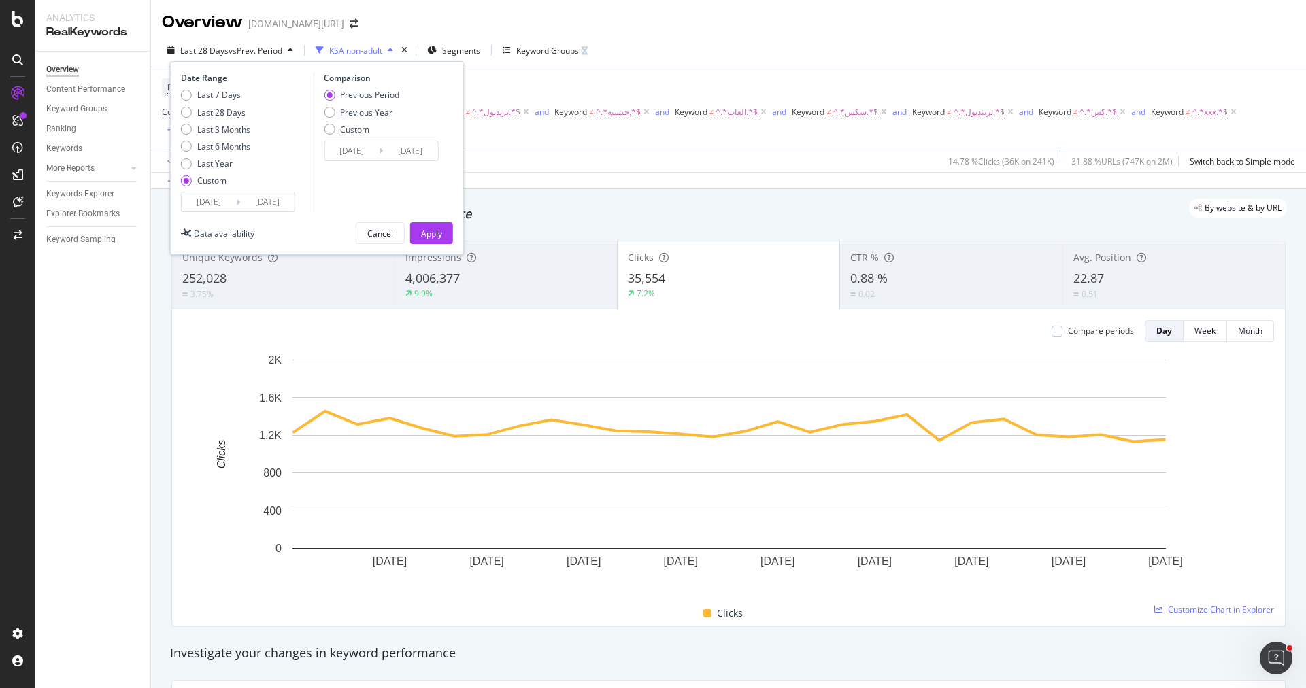
click at [445, 234] on button "Apply" at bounding box center [431, 233] width 43 height 22
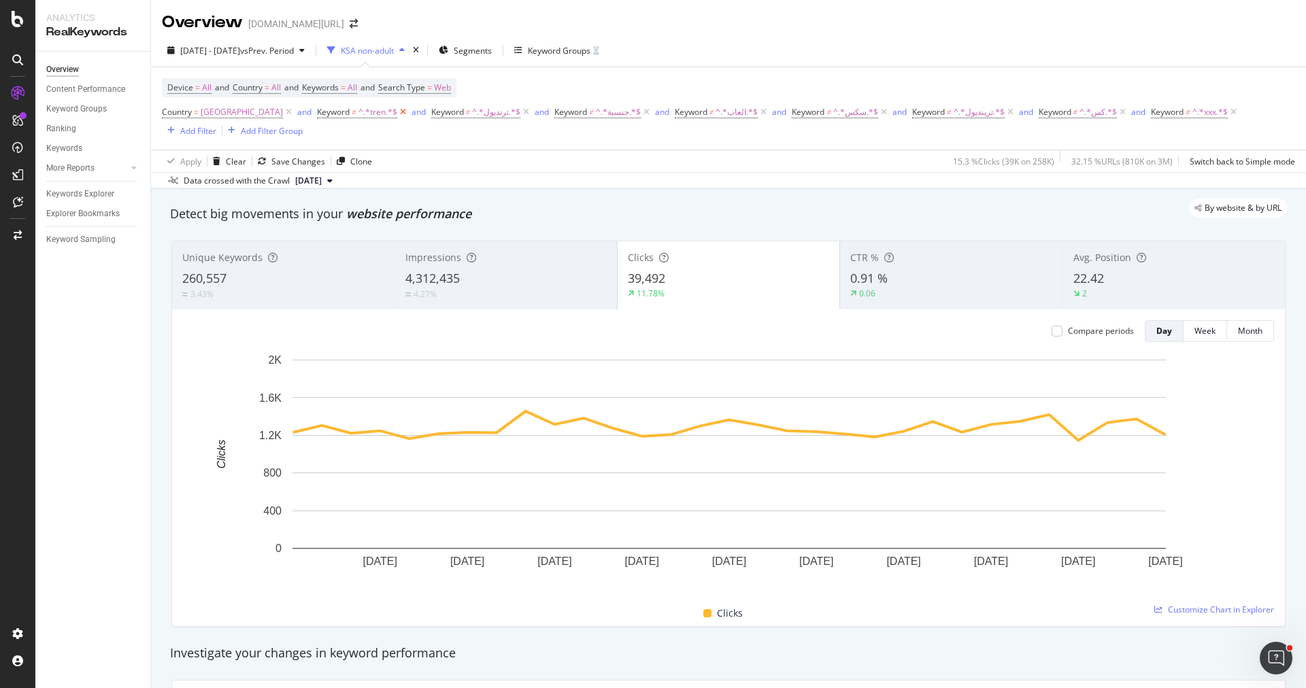
click at [397, 116] on icon at bounding box center [403, 112] width 12 height 14
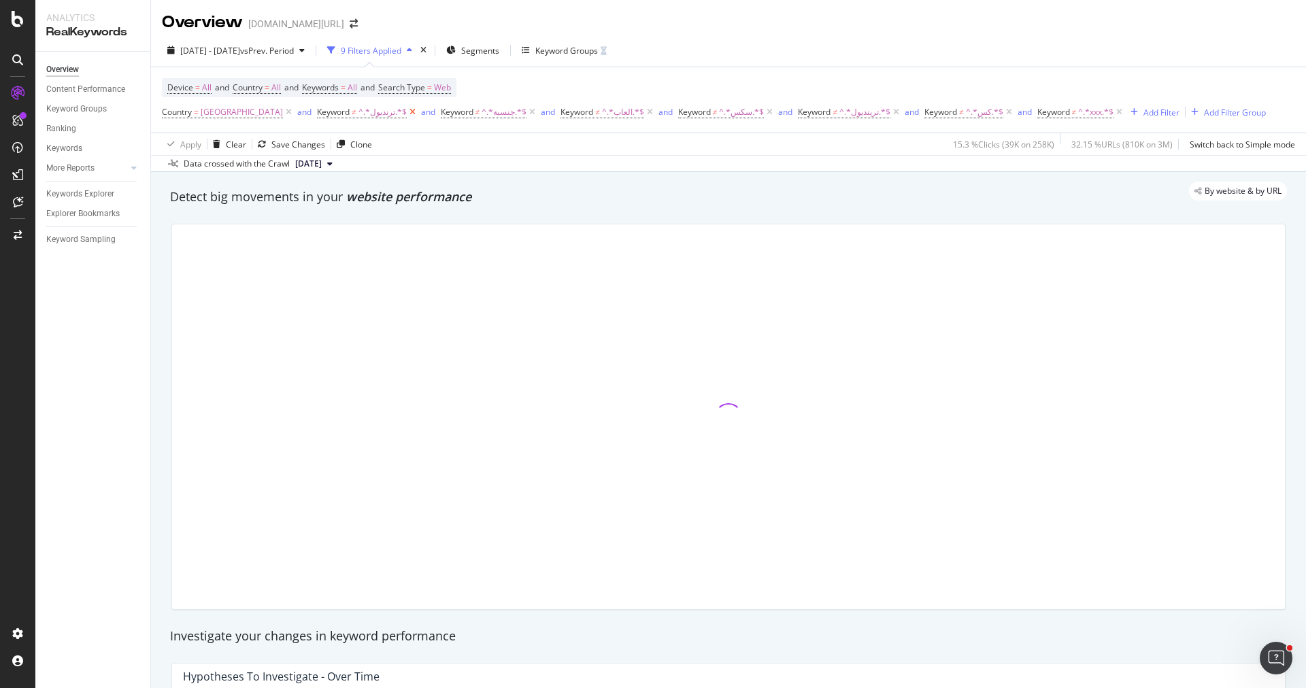
click at [407, 116] on icon at bounding box center [413, 112] width 12 height 14
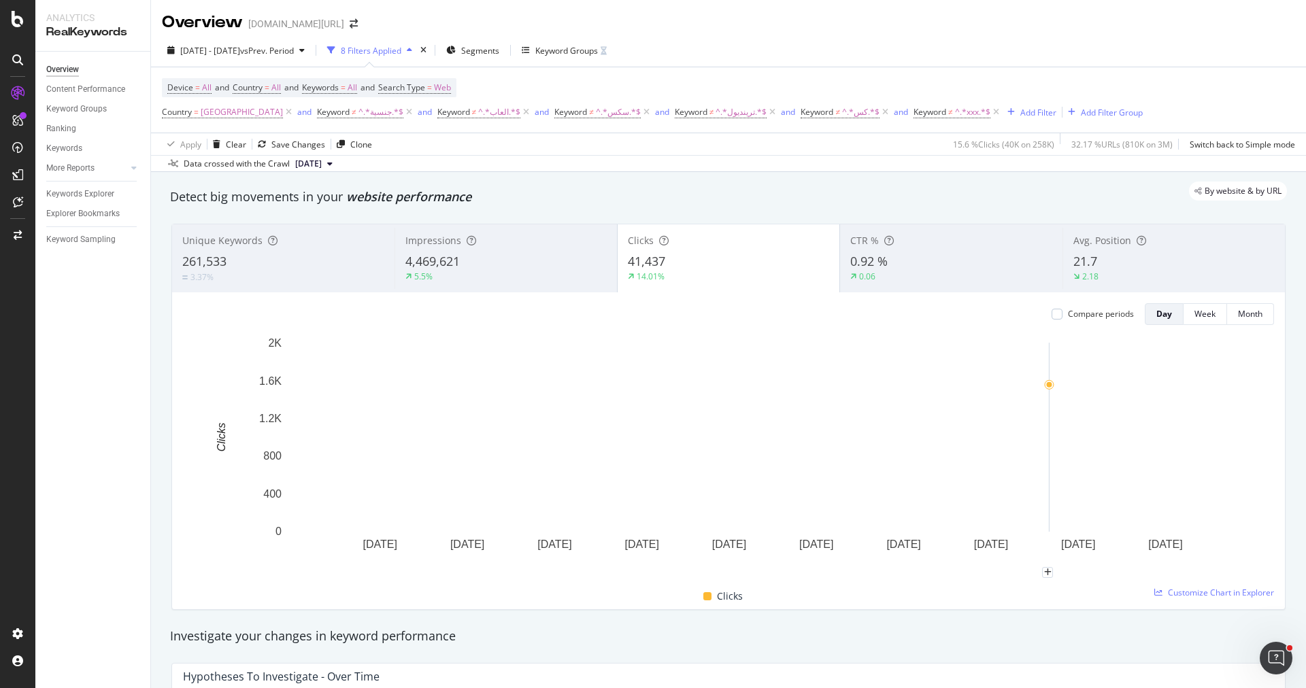
scroll to position [1, 0]
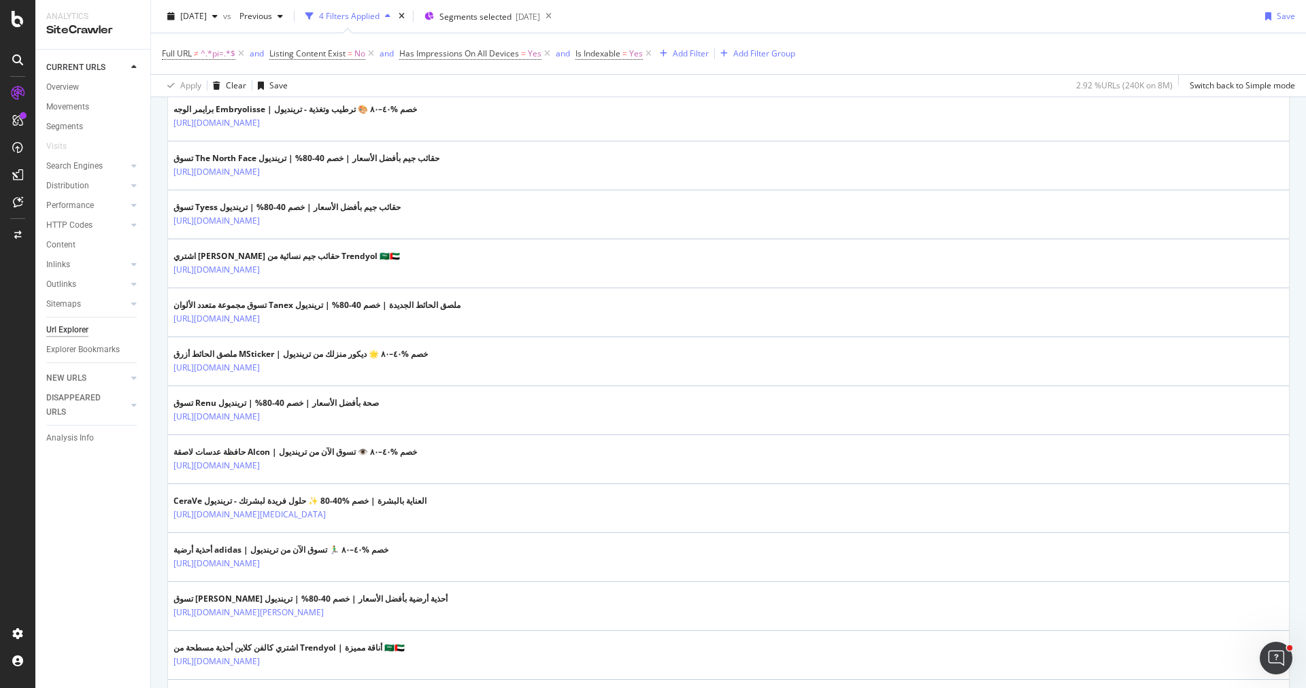
scroll to position [1487, 0]
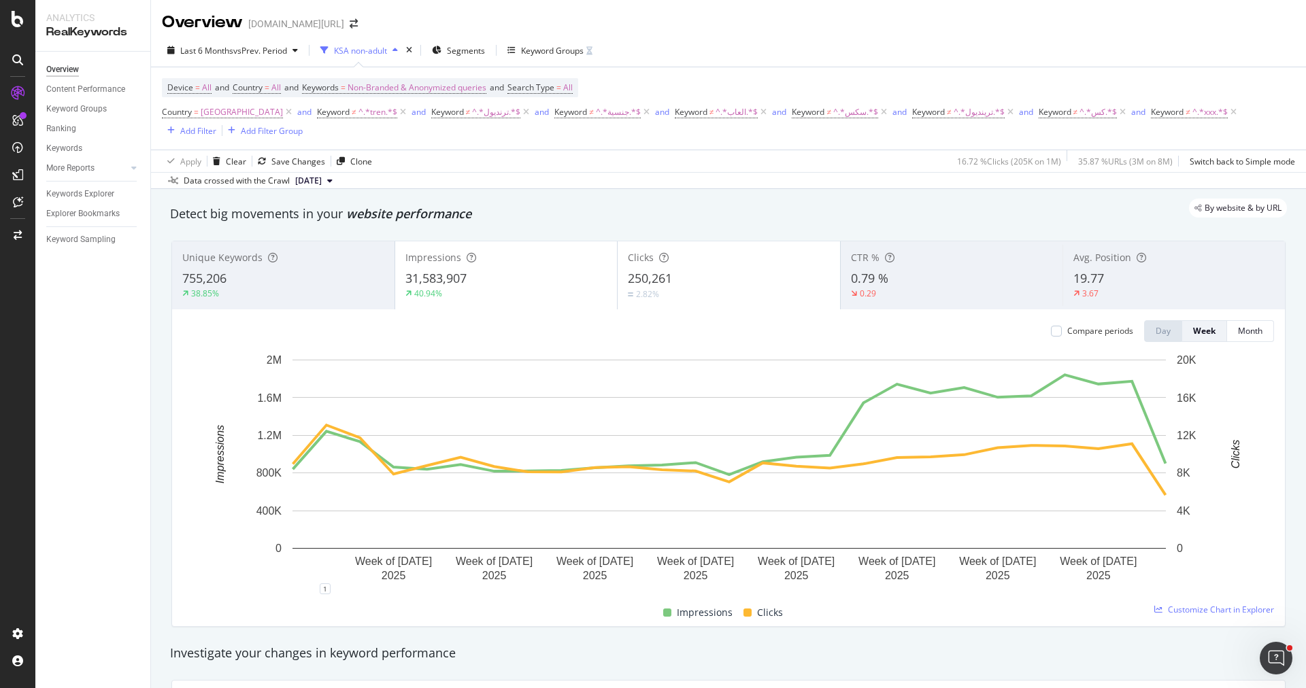
click at [529, 292] on div "40.94%" at bounding box center [506, 294] width 202 height 12
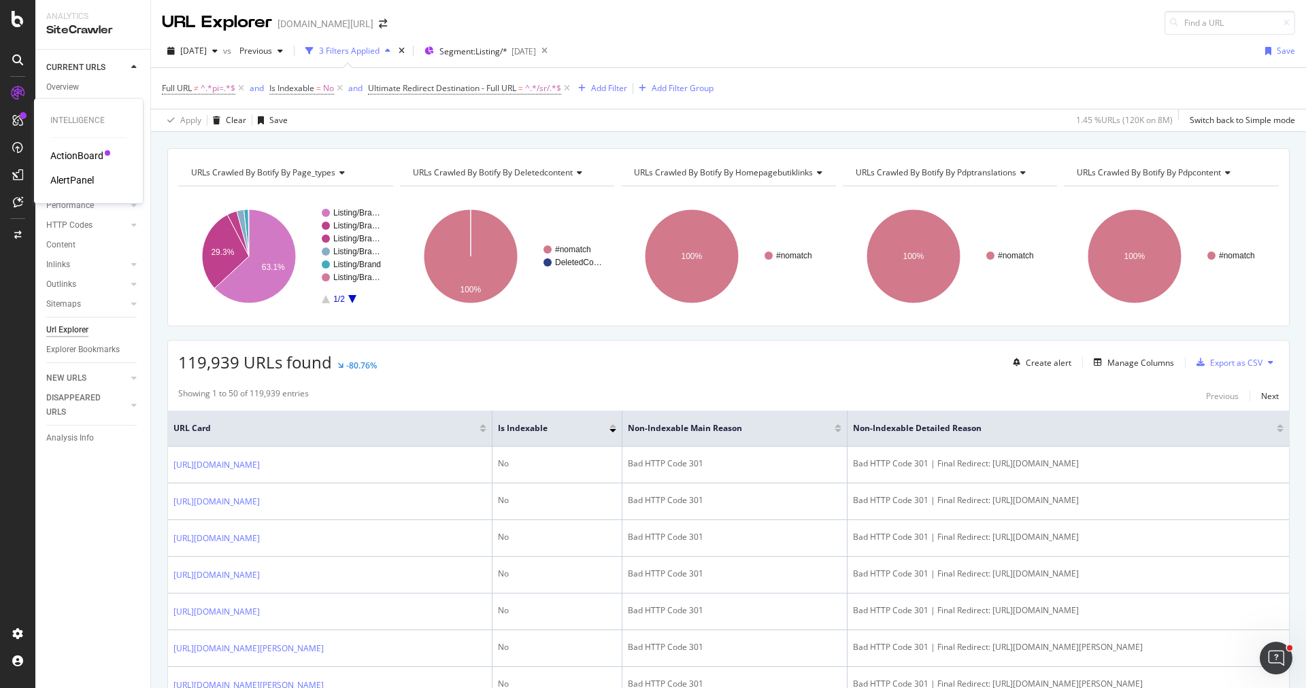
click at [90, 187] on div "Intelligence ActionBoard AlertPanel" at bounding box center [88, 150] width 98 height 99
click at [75, 175] on div "AlertPanel" at bounding box center [72, 180] width 44 height 14
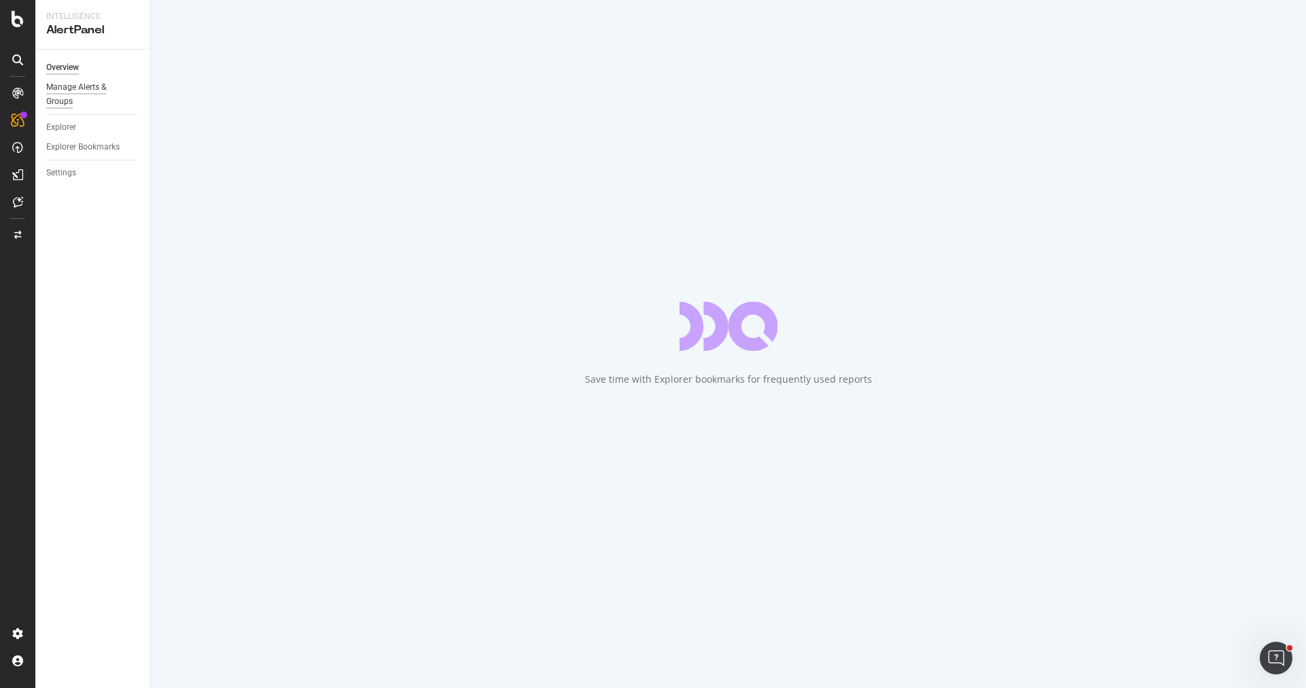
click at [75, 86] on div "Manage Alerts & Groups" at bounding box center [87, 94] width 82 height 29
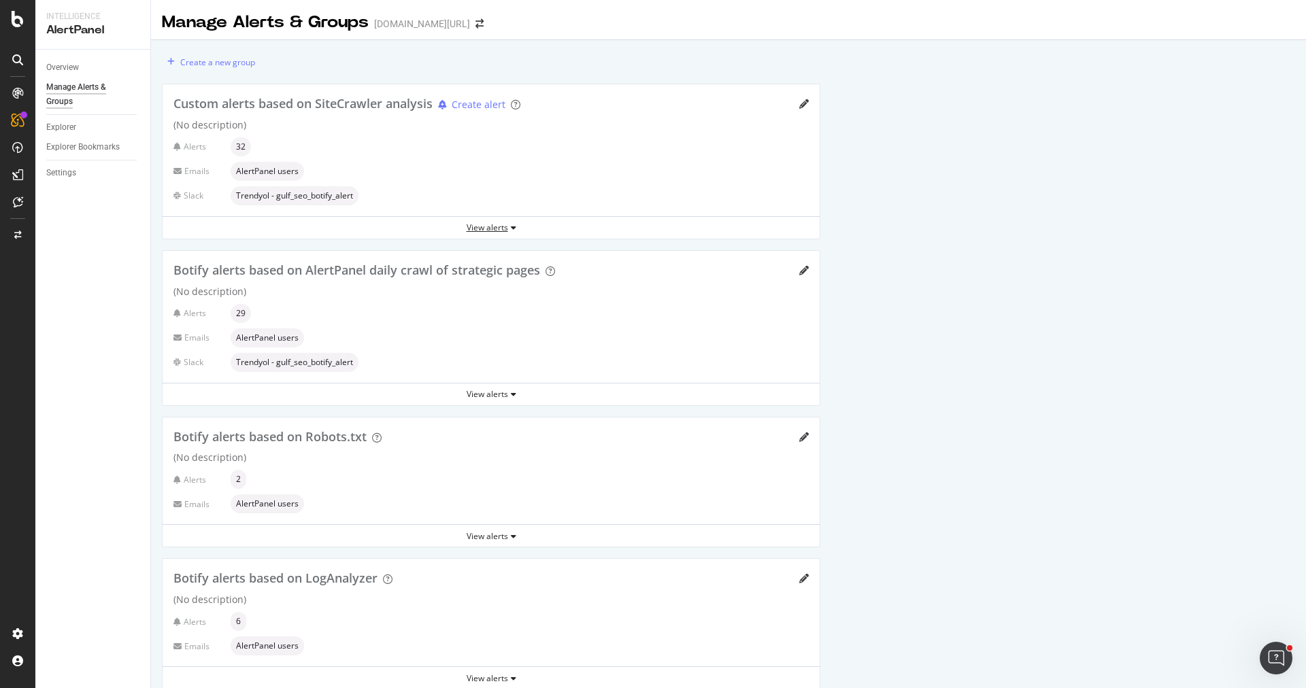
click at [486, 231] on div "View alerts" at bounding box center [491, 228] width 657 height 12
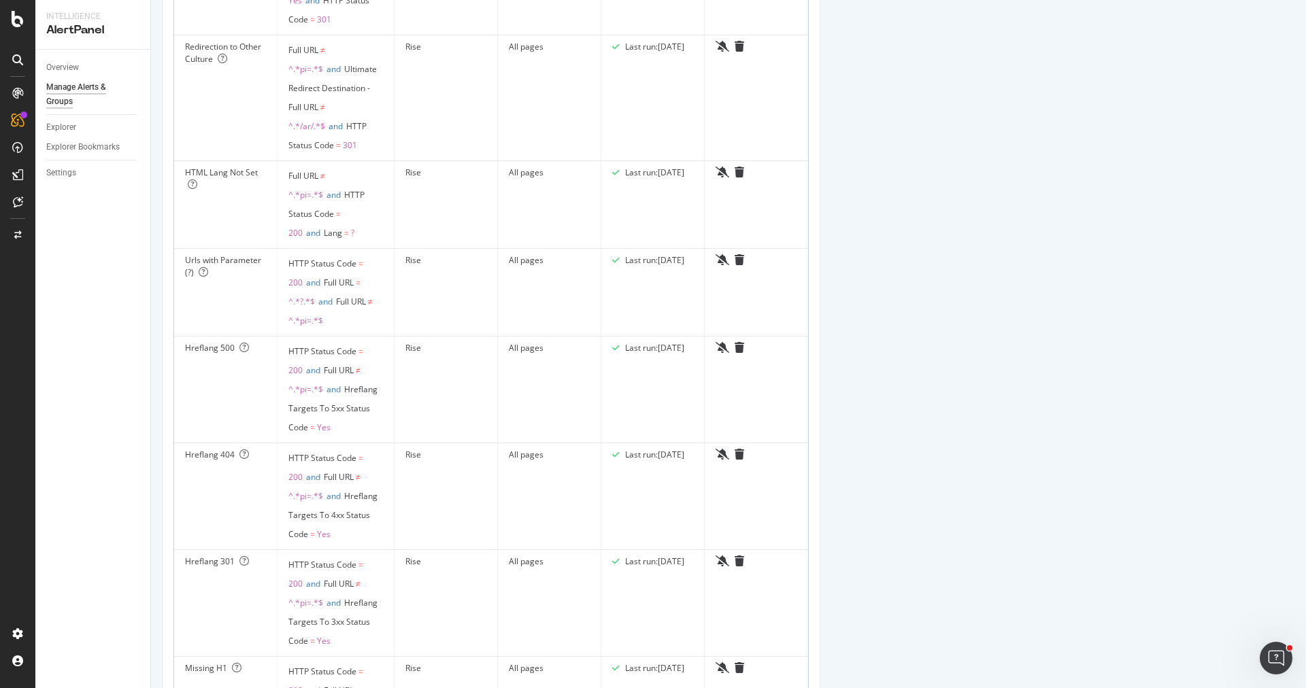
scroll to position [375, 0]
click at [498, 296] on td "All pages" at bounding box center [549, 288] width 103 height 88
click at [195, 265] on div "Urls with Parameter (?)" at bounding box center [225, 262] width 81 height 24
click at [200, 265] on icon at bounding box center [204, 268] width 10 height 10
click at [332, 280] on span "Full URL" at bounding box center [339, 278] width 30 height 12
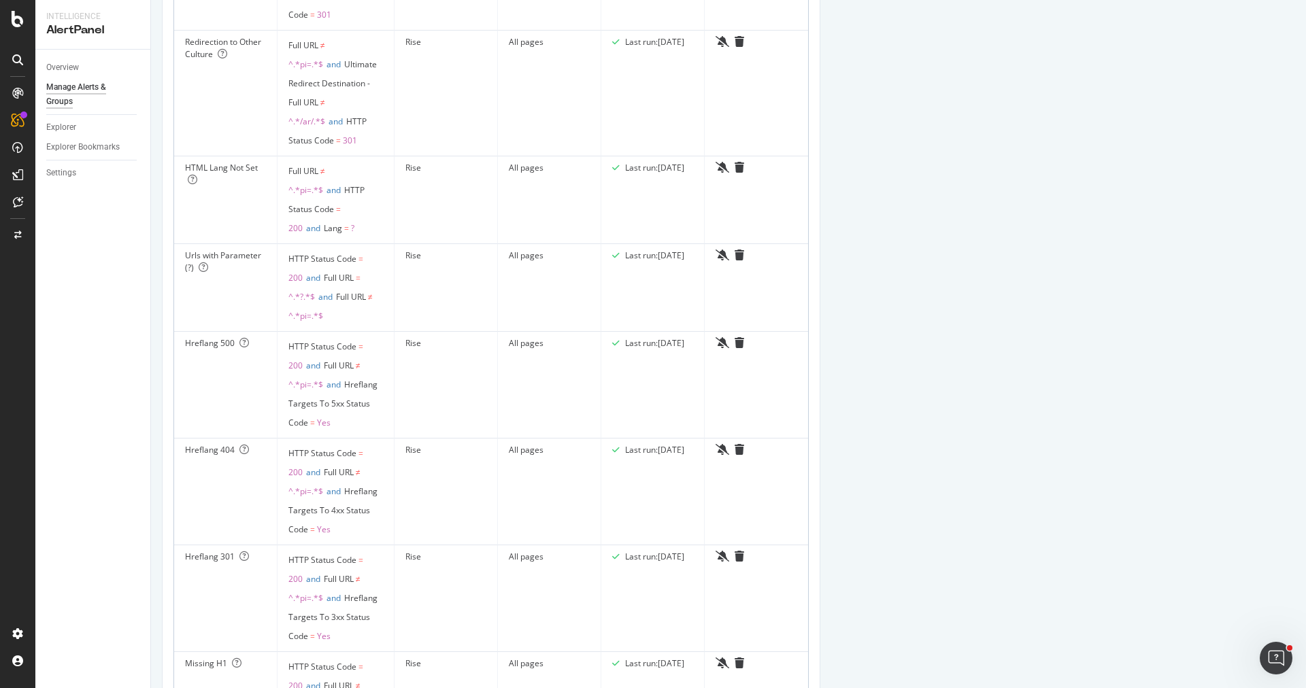
click at [640, 257] on div "Last run: 2025 Sep. 7th" at bounding box center [654, 256] width 59 height 12
click at [509, 254] on div "All pages" at bounding box center [549, 256] width 81 height 12
click at [201, 263] on icon at bounding box center [204, 268] width 10 height 10
click at [408, 254] on div "Rise" at bounding box center [445, 256] width 81 height 12
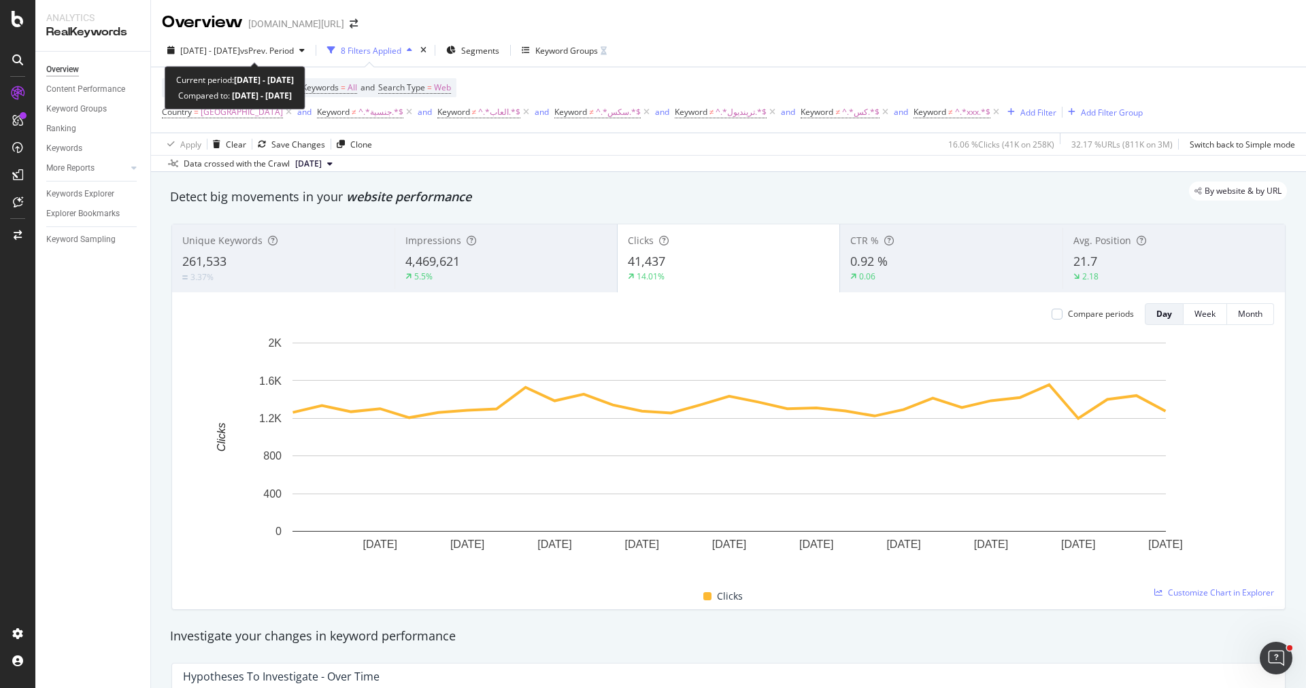
scroll to position [1, 0]
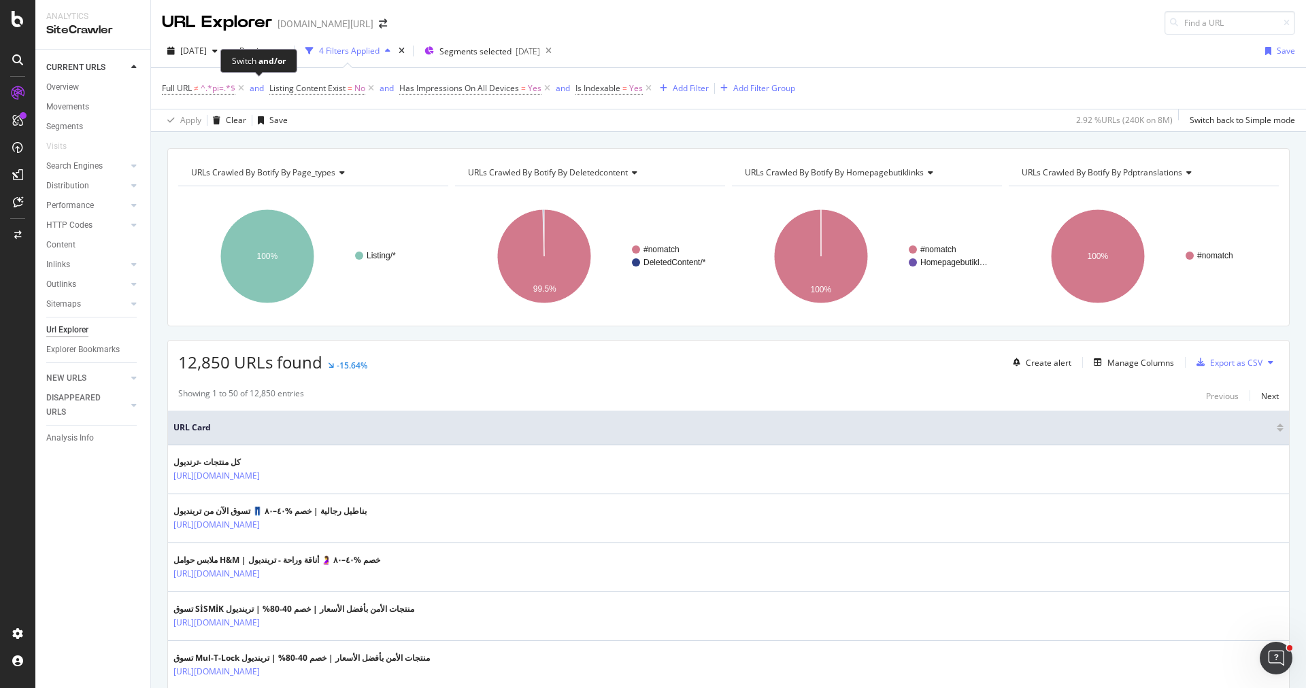
click at [245, 53] on div "Switch and/or" at bounding box center [258, 61] width 77 height 24
click at [221, 51] on div "Switch and/or" at bounding box center [258, 61] width 77 height 24
click at [207, 57] on div "2025 Sep. 5th" at bounding box center [192, 51] width 61 height 20
click at [472, 120] on div "Apply Clear Save 2.92 % URLs ( 240K on 8M ) Switch back to Simple mode" at bounding box center [728, 120] width 1155 height 22
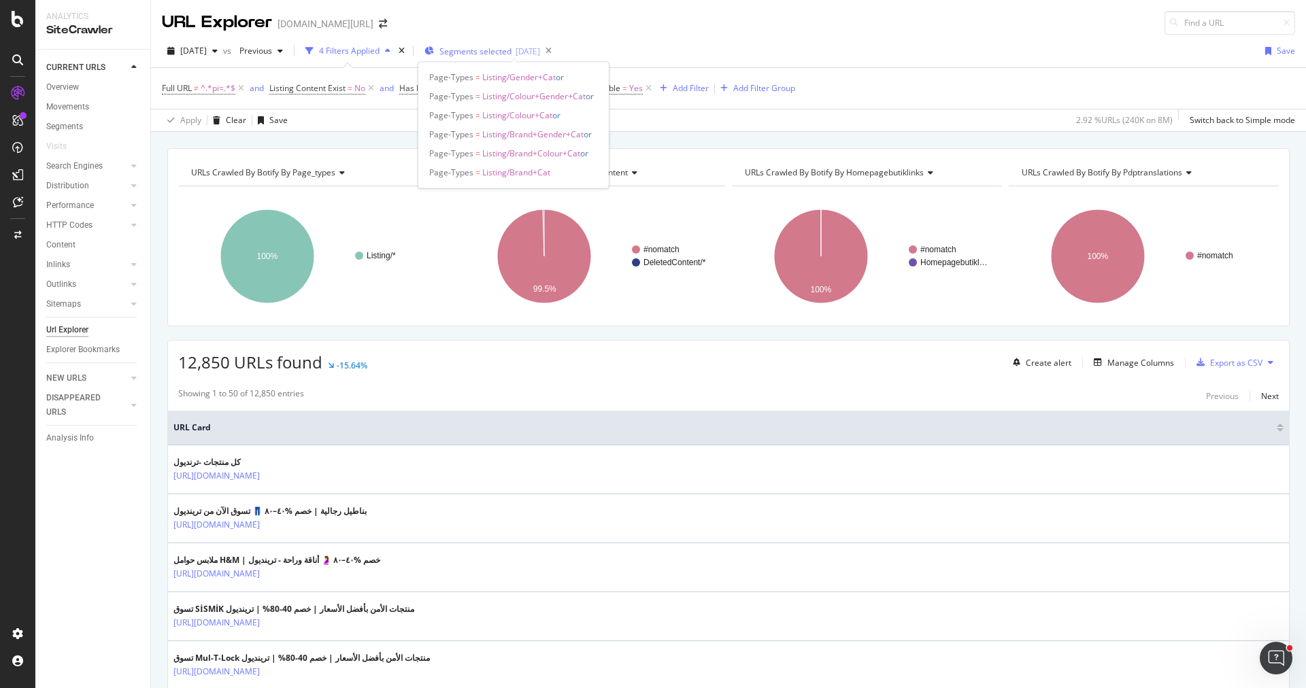
click at [479, 54] on span "Segments selected" at bounding box center [475, 52] width 72 height 12
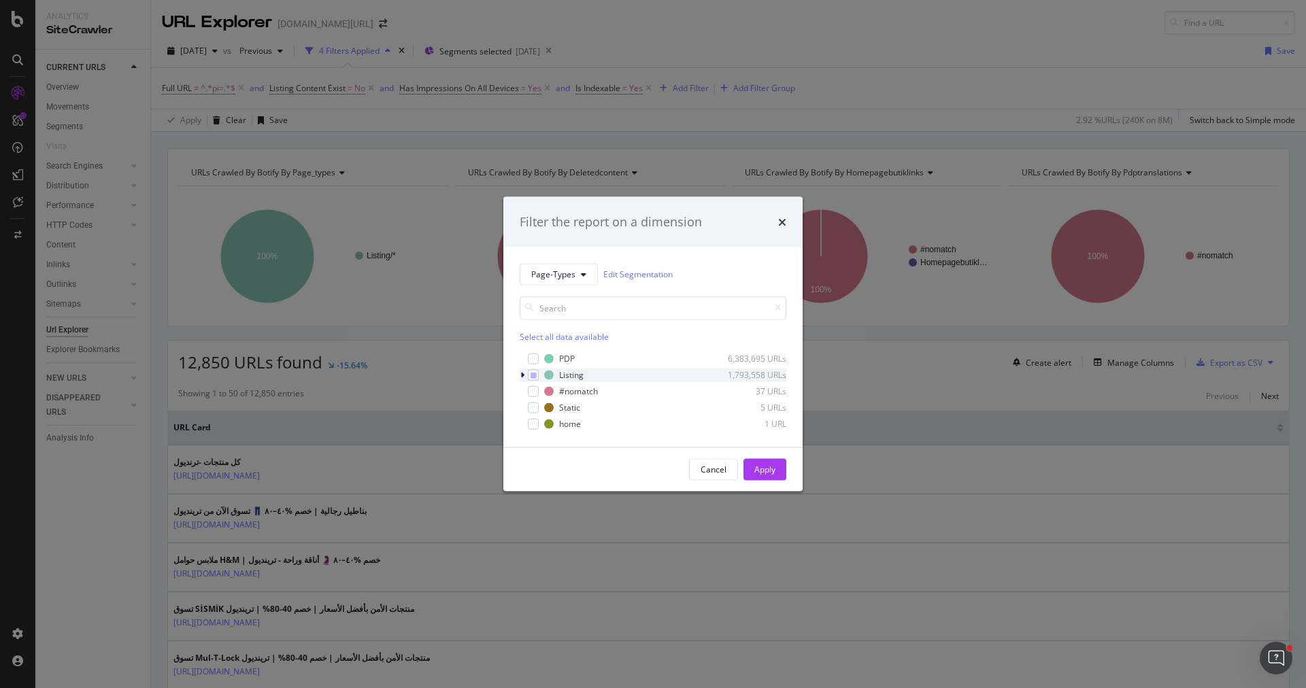
click at [523, 371] on icon "modal" at bounding box center [522, 375] width 4 height 8
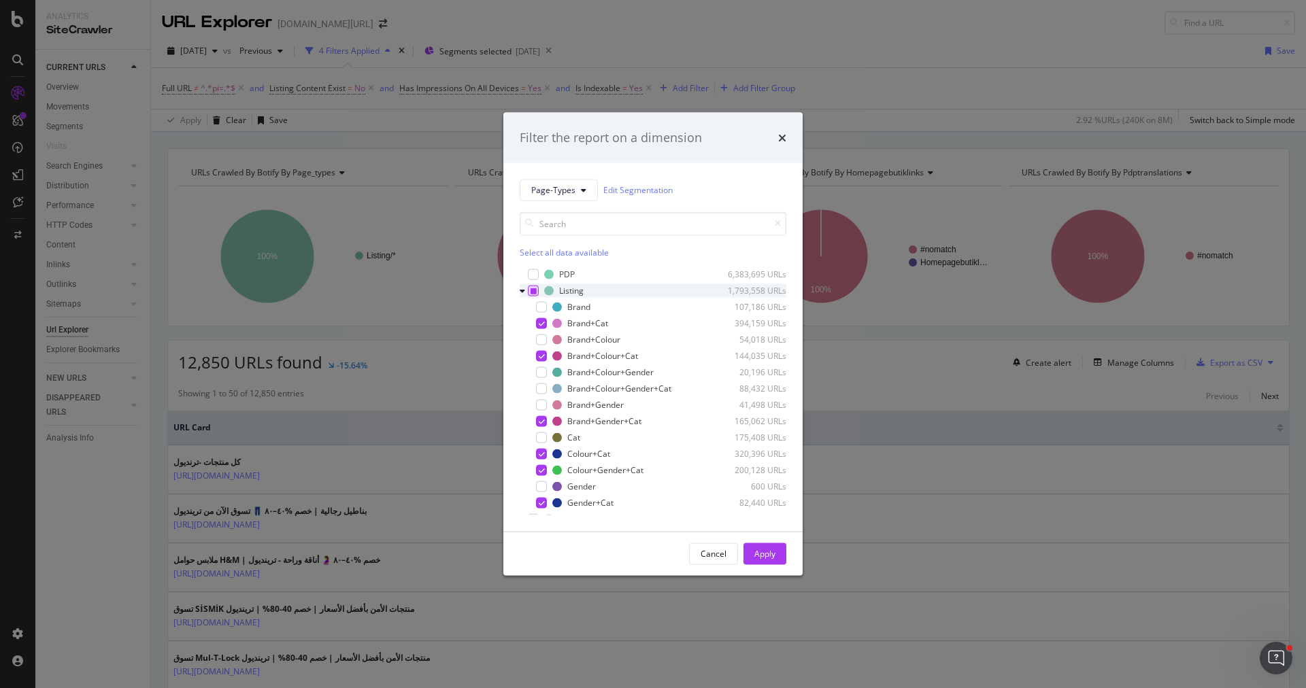
click at [533, 292] on icon "modal" at bounding box center [533, 290] width 6 height 7
click at [539, 305] on div "modal" at bounding box center [541, 306] width 11 height 11
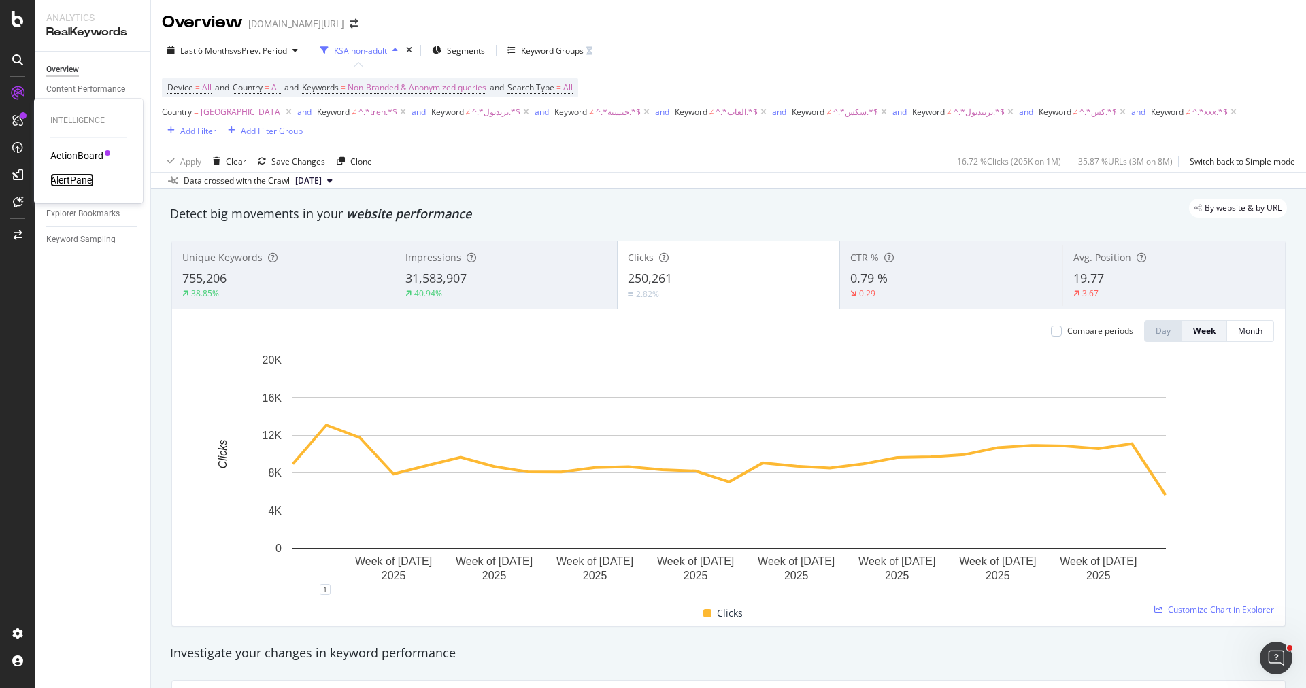
click at [75, 174] on div "AlertPanel" at bounding box center [72, 180] width 44 height 14
